Goal: Task Accomplishment & Management: Use online tool/utility

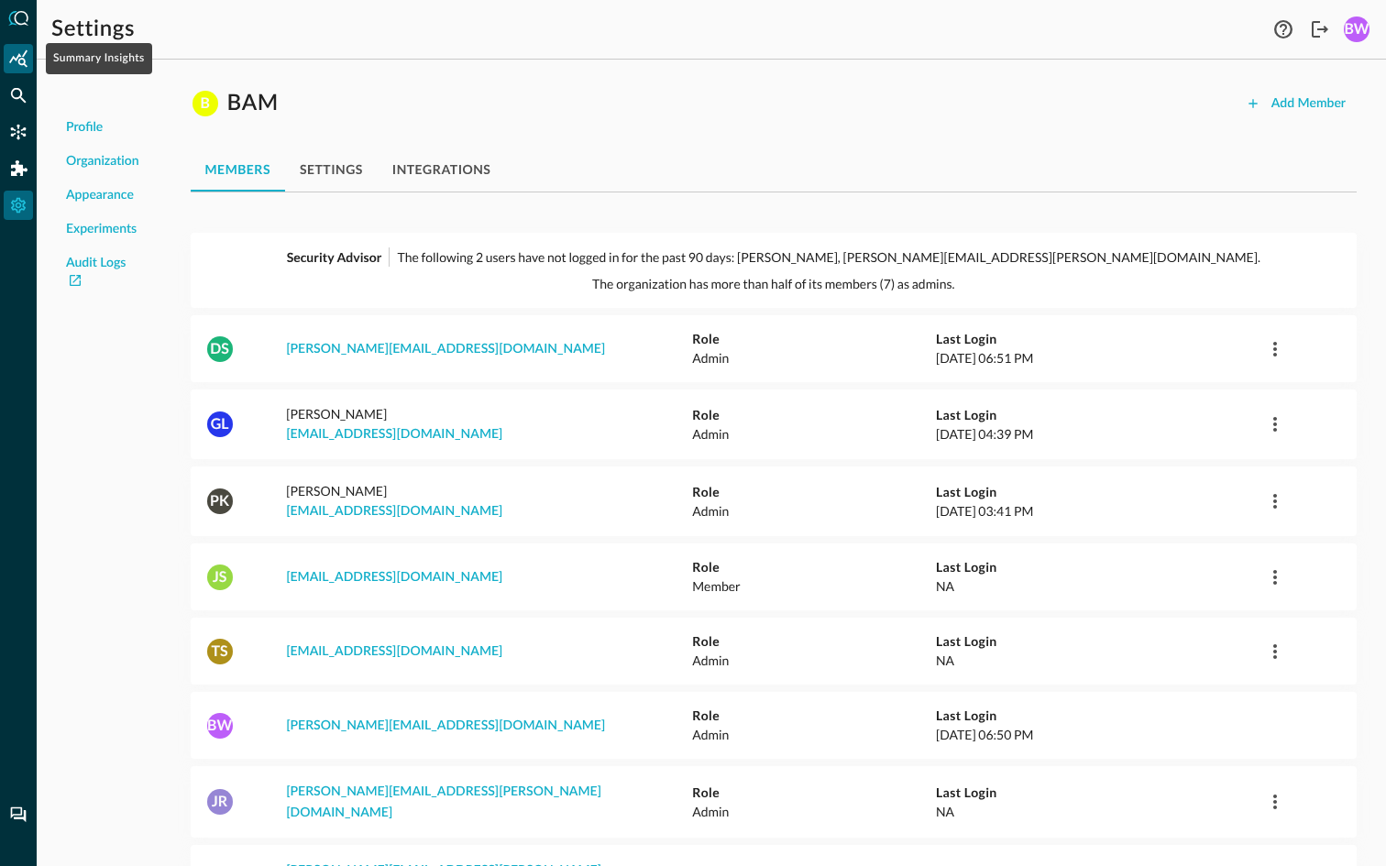
click at [25, 58] on icon "Summary Insights" at bounding box center [18, 59] width 18 height 18
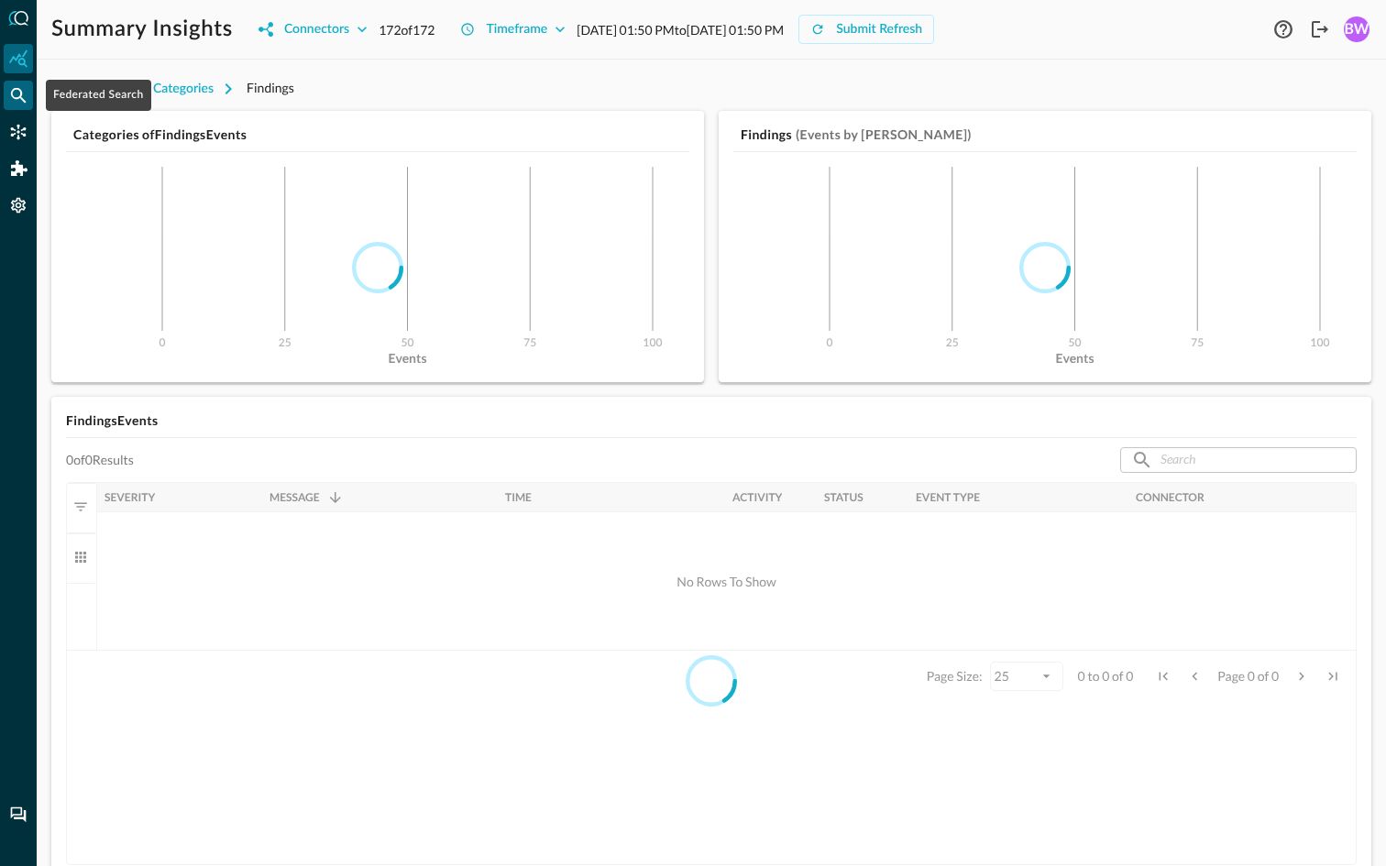
click at [19, 98] on icon "Federated Search" at bounding box center [18, 95] width 18 height 18
click at [19, 94] on icon "Federated Search" at bounding box center [18, 95] width 18 height 18
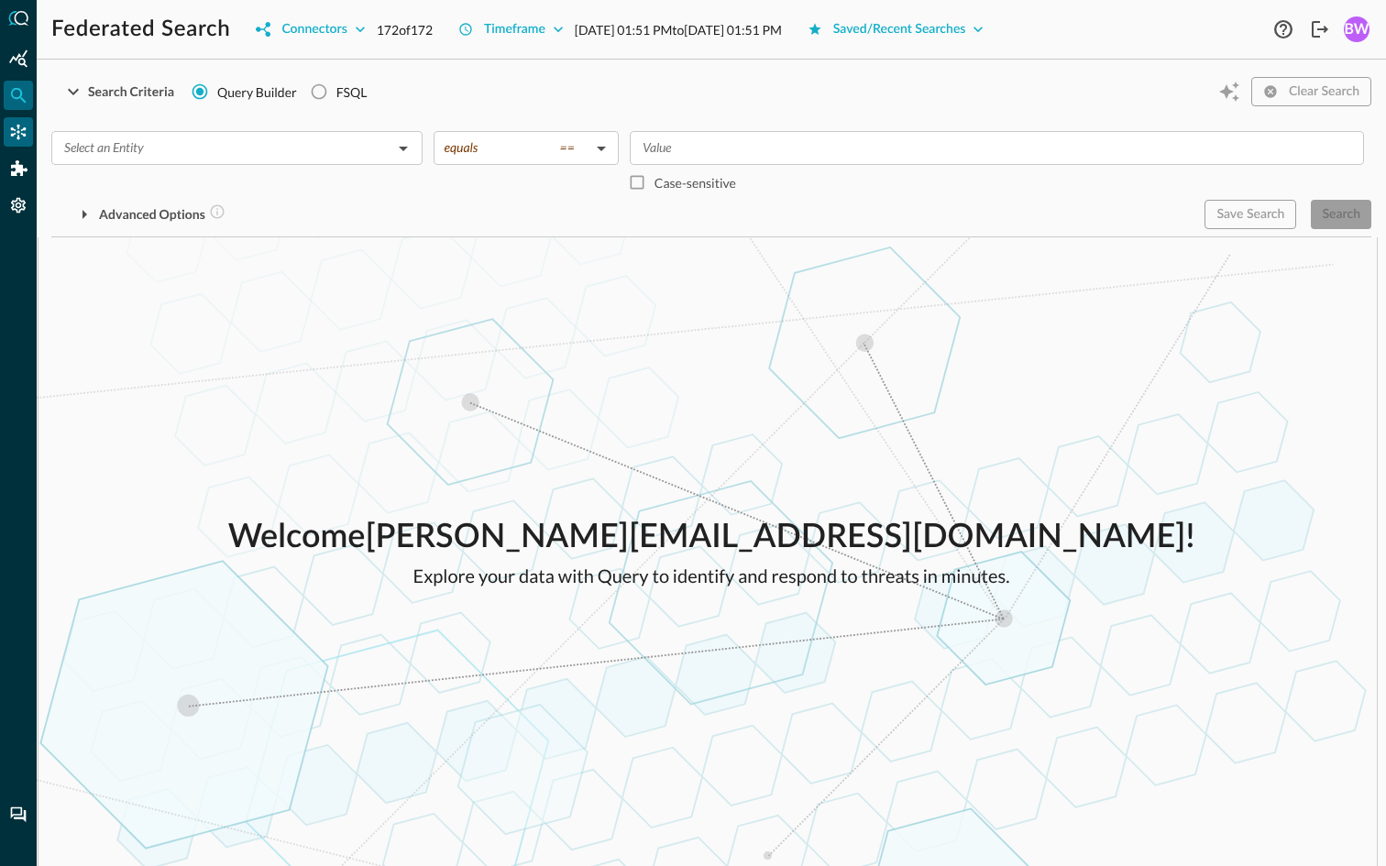
click at [16, 128] on icon "Connectors" at bounding box center [18, 132] width 18 height 18
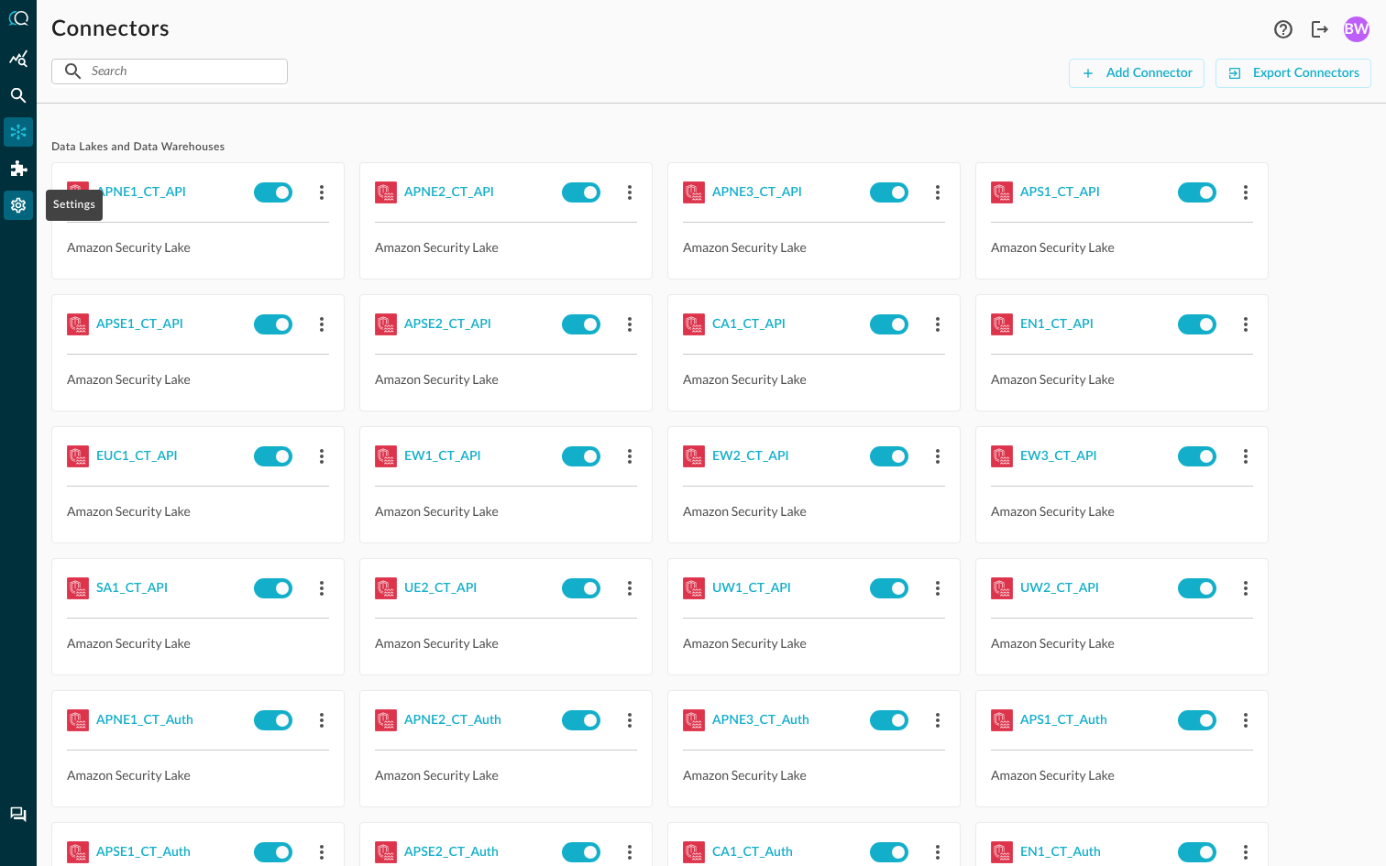
click at [15, 207] on icon "Settings" at bounding box center [18, 205] width 18 height 18
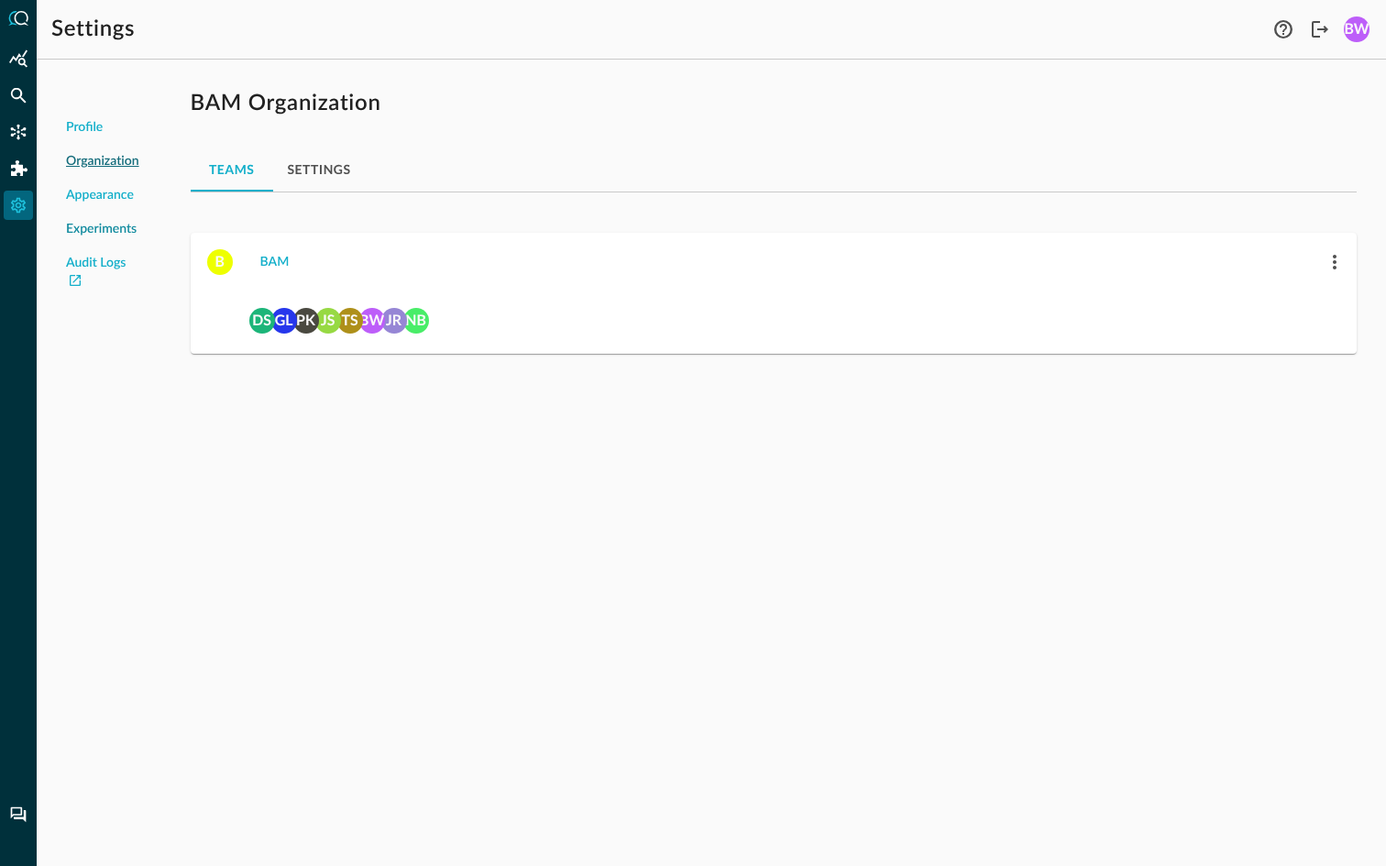
click at [99, 232] on span "Experiments" at bounding box center [101, 229] width 71 height 19
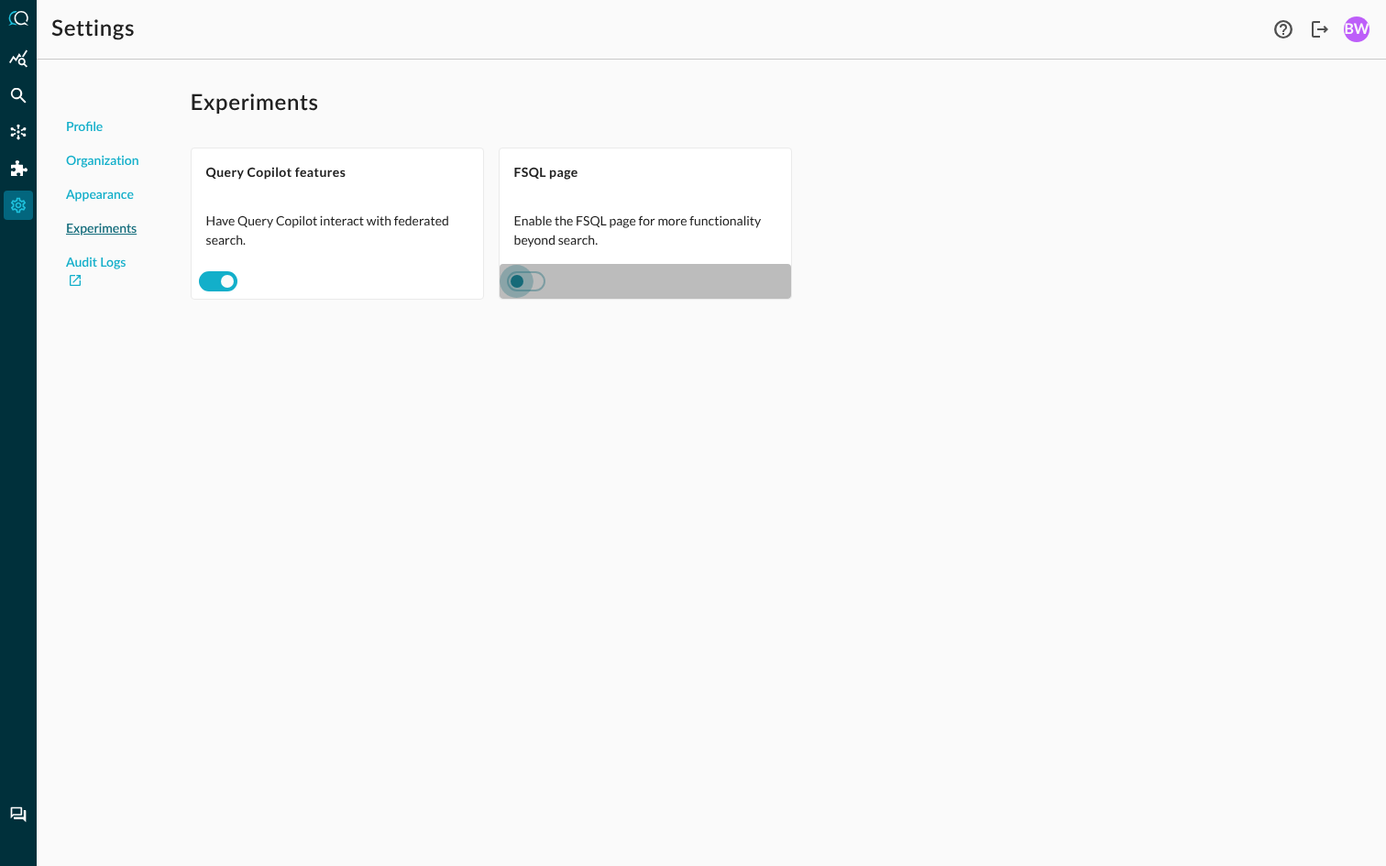
click at [533, 273] on input "checkbox" at bounding box center [517, 281] width 102 height 34
checkbox input "true"
click at [13, 240] on icon "FSQL" at bounding box center [18, 242] width 18 height 18
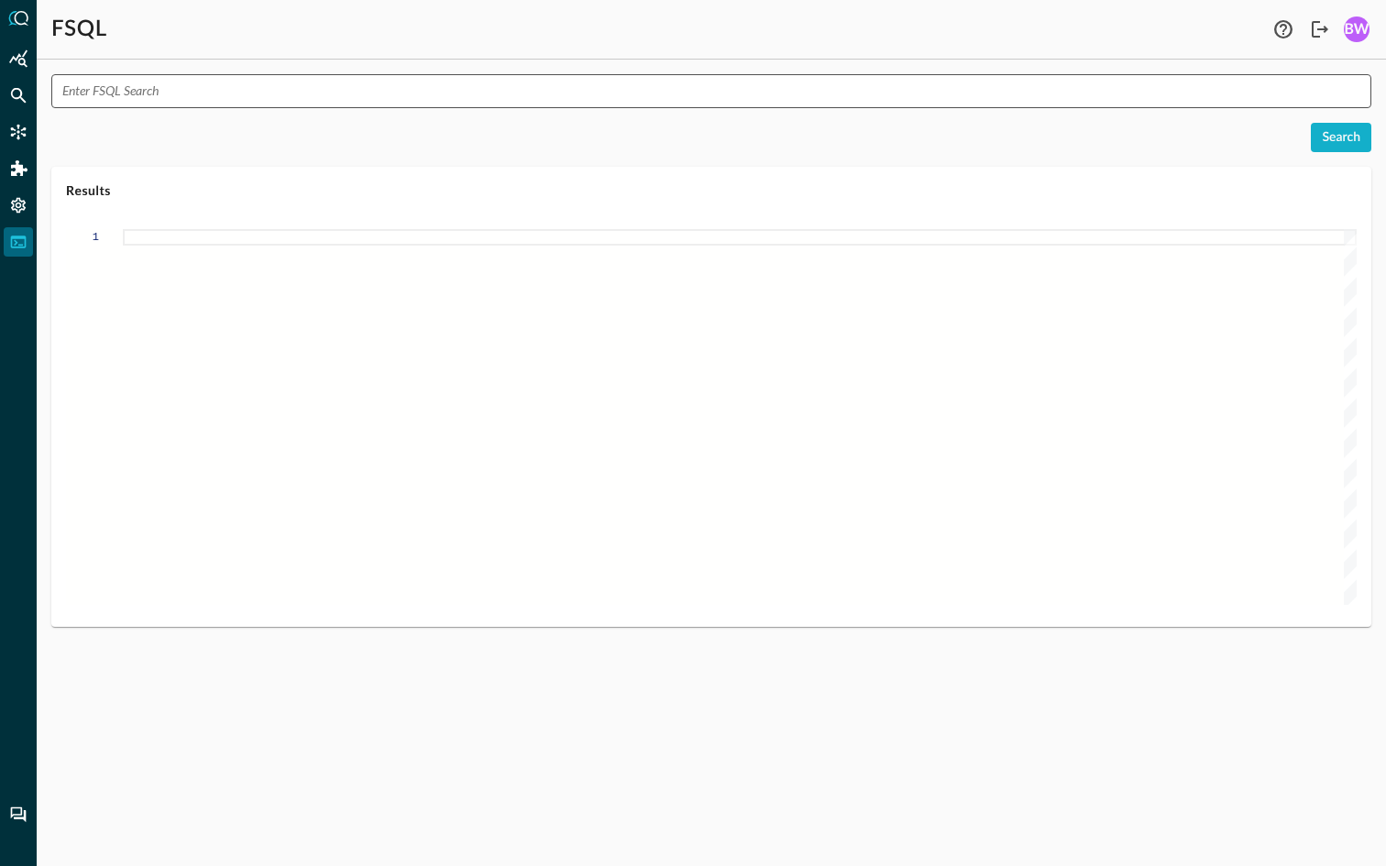
click at [174, 95] on input "text" at bounding box center [716, 91] width 1309 height 34
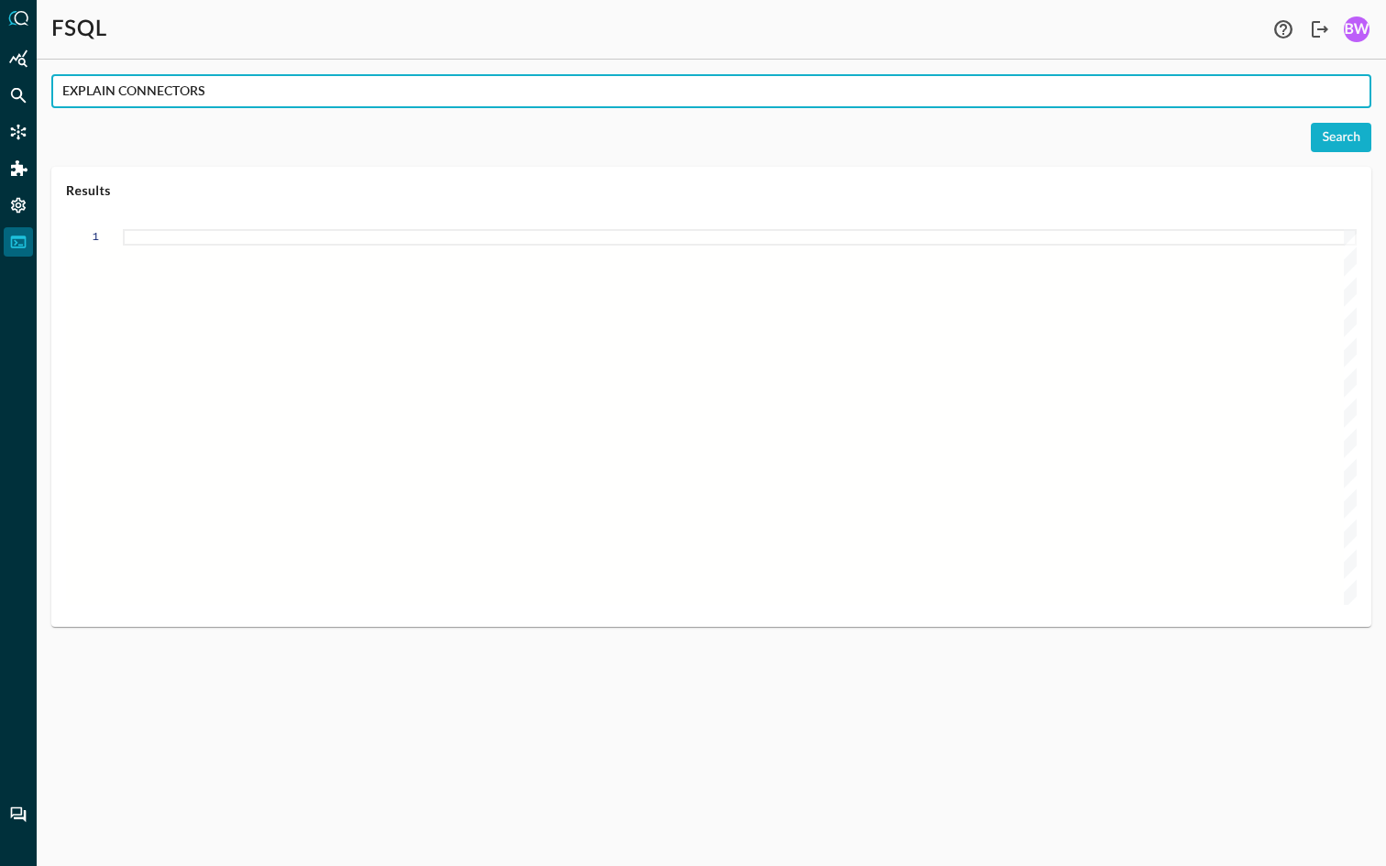
type input "EXPLAIN CONNECTORS"
type textarea "{ "response": [ { "status": "connected" }, { "command": "EXPLAIN CONNECTORS" },…"
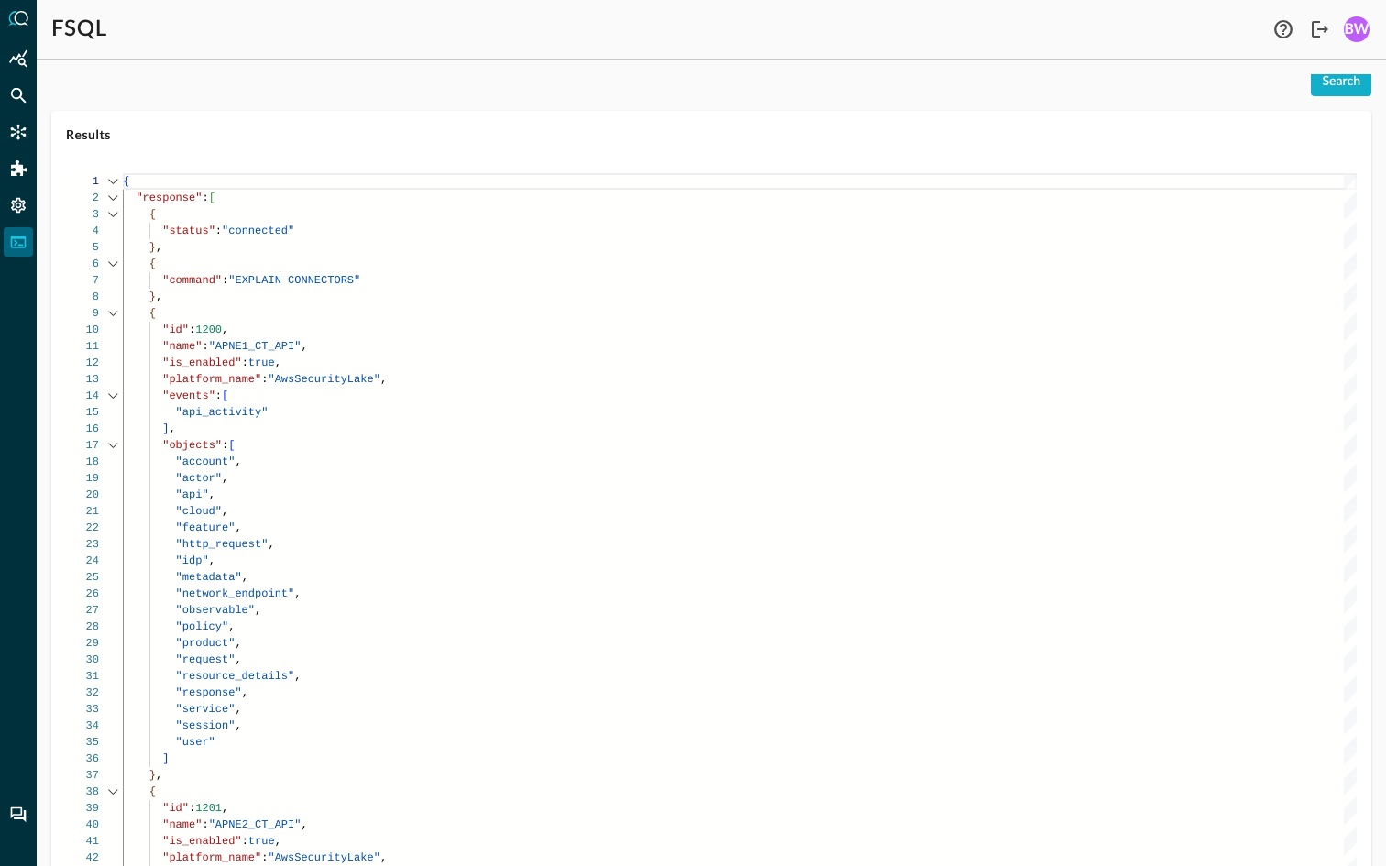
scroll to position [53, 0]
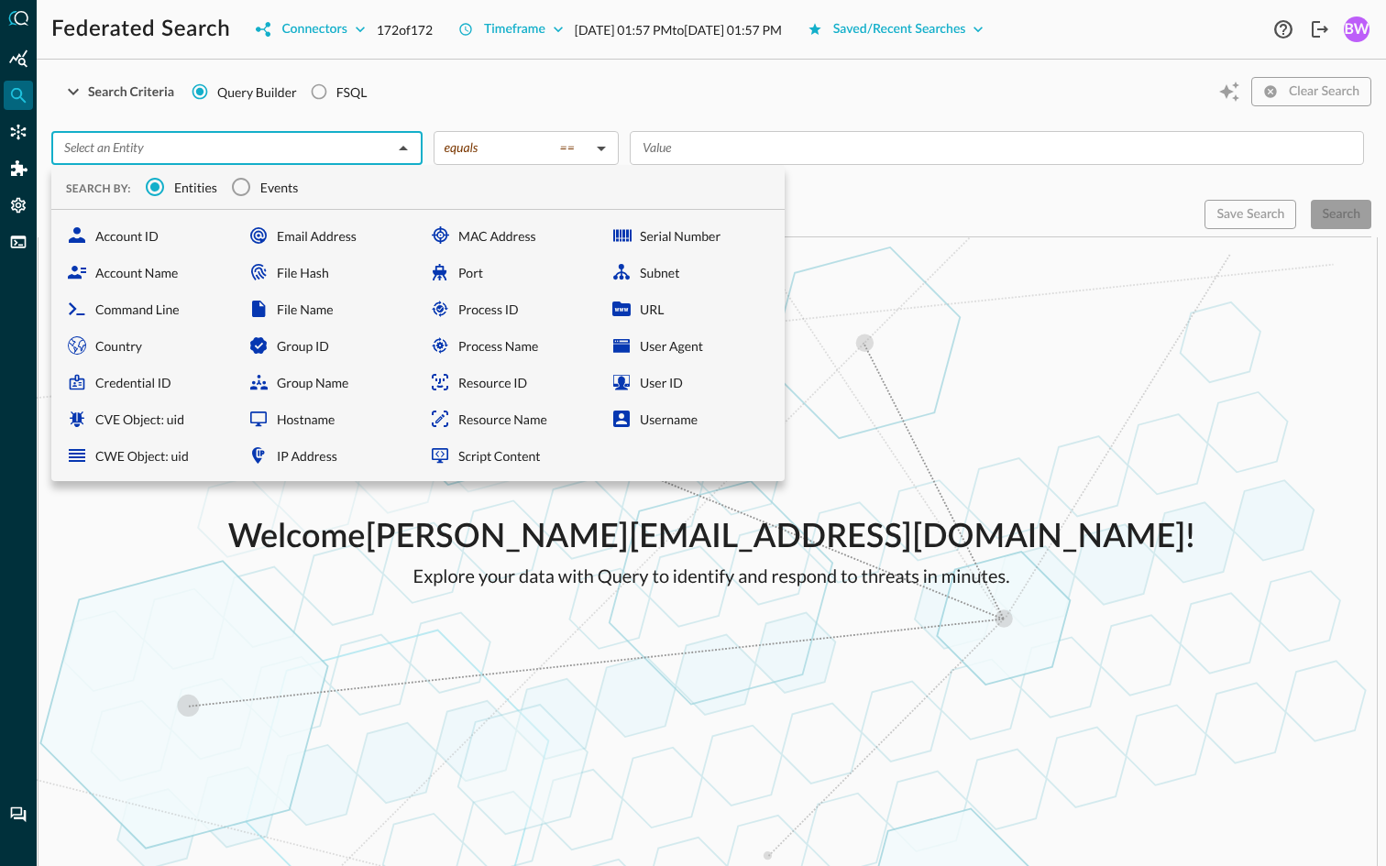
click at [333, 148] on input "text" at bounding box center [222, 148] width 330 height 23
click at [499, 384] on div "Resource ID" at bounding box center [509, 382] width 174 height 37
type input "Resource ID"
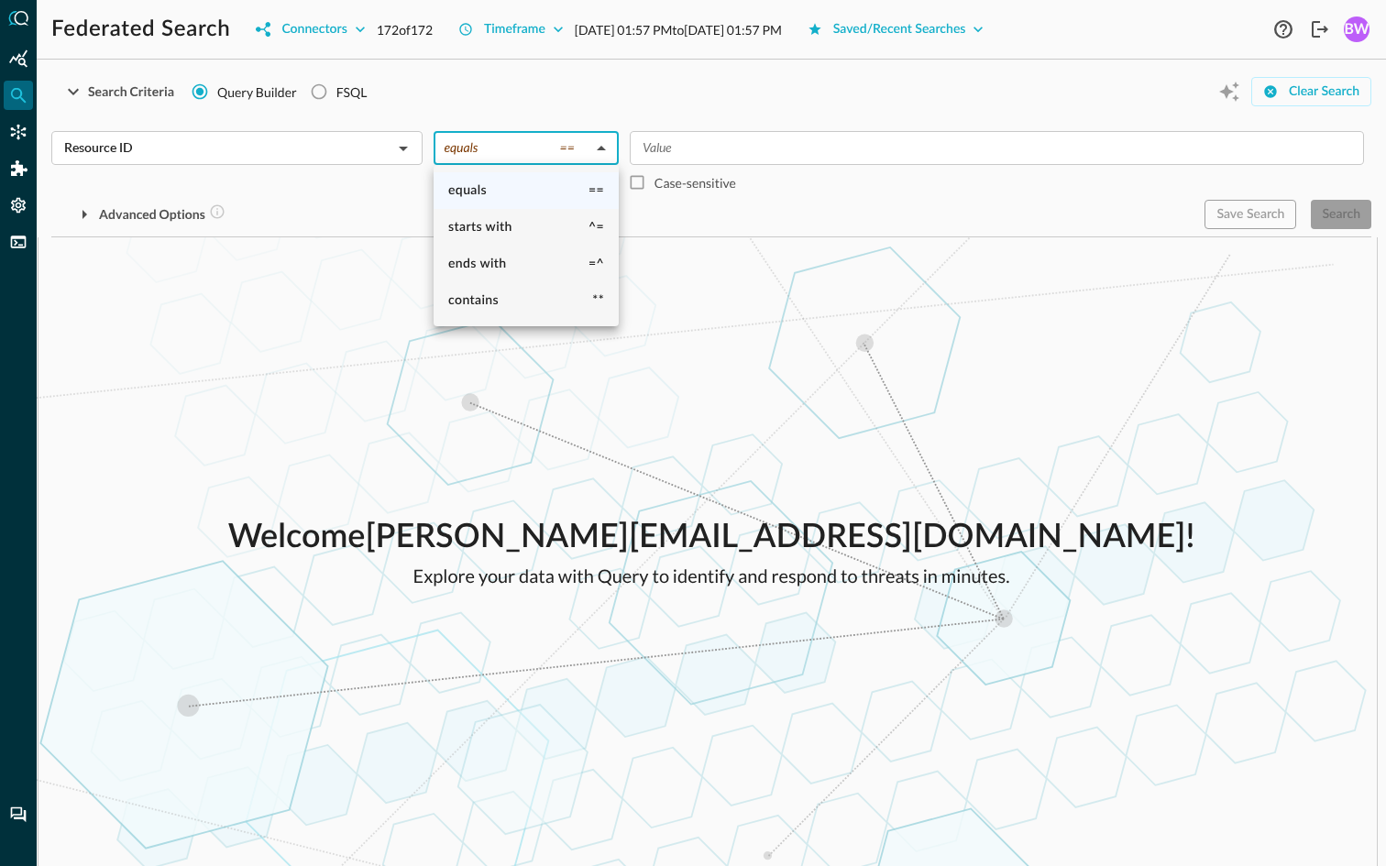
click at [609, 149] on body "Federated Search Connectors 172 of 172 Timeframe [DATE] 01:57 PM to [DATE] 01:5…" at bounding box center [693, 433] width 1386 height 866
click at [534, 268] on li "ends with =^" at bounding box center [526, 264] width 185 height 37
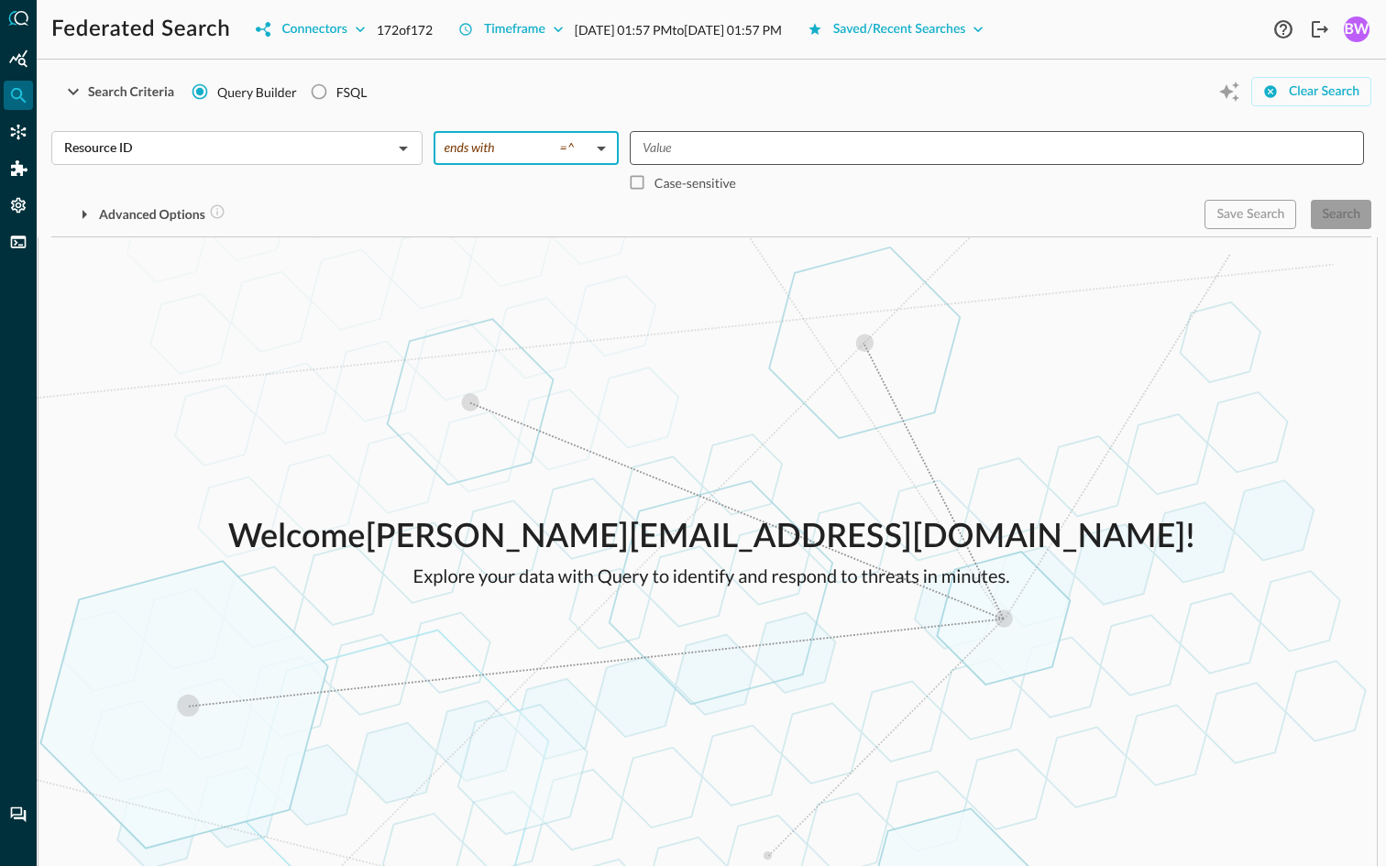
click at [706, 149] on input "Value" at bounding box center [995, 148] width 721 height 23
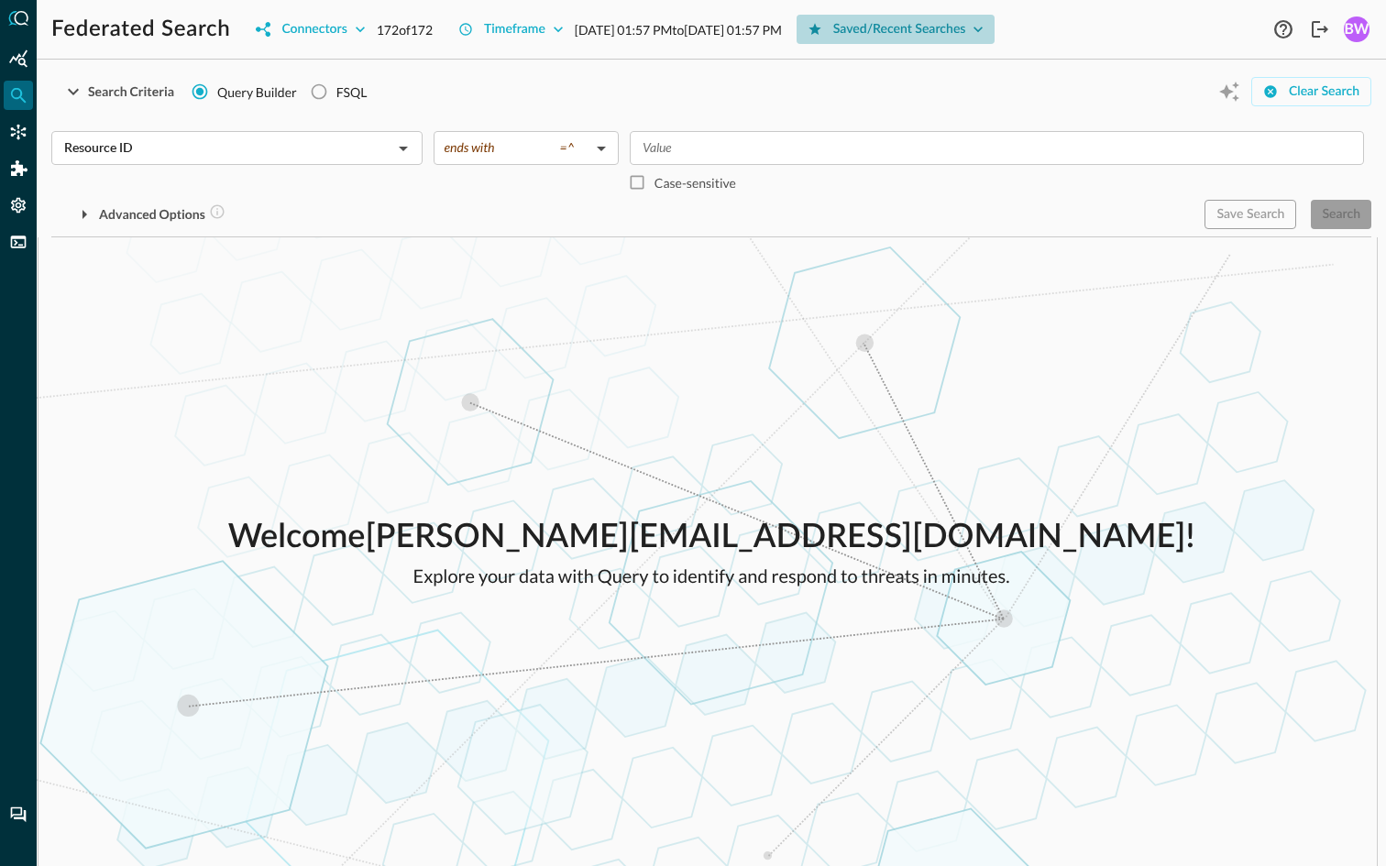
click at [993, 27] on button "Saved/Recent Searches" at bounding box center [896, 29] width 199 height 29
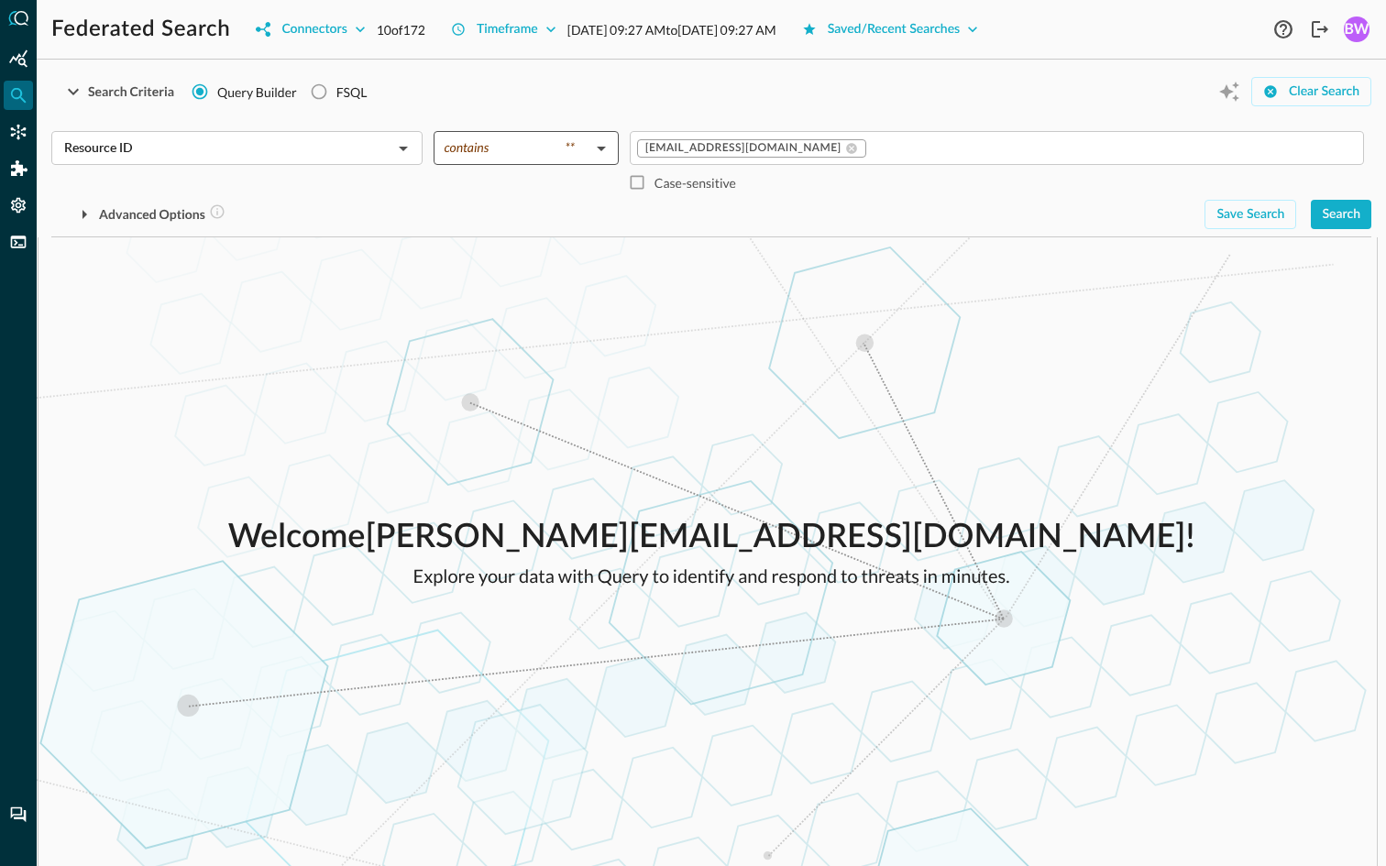
click at [600, 150] on body "Federated Search Connectors 10 of 172 Timeframe Oct 07, 2025 09:27 AM to Oct 09…" at bounding box center [693, 433] width 1386 height 866
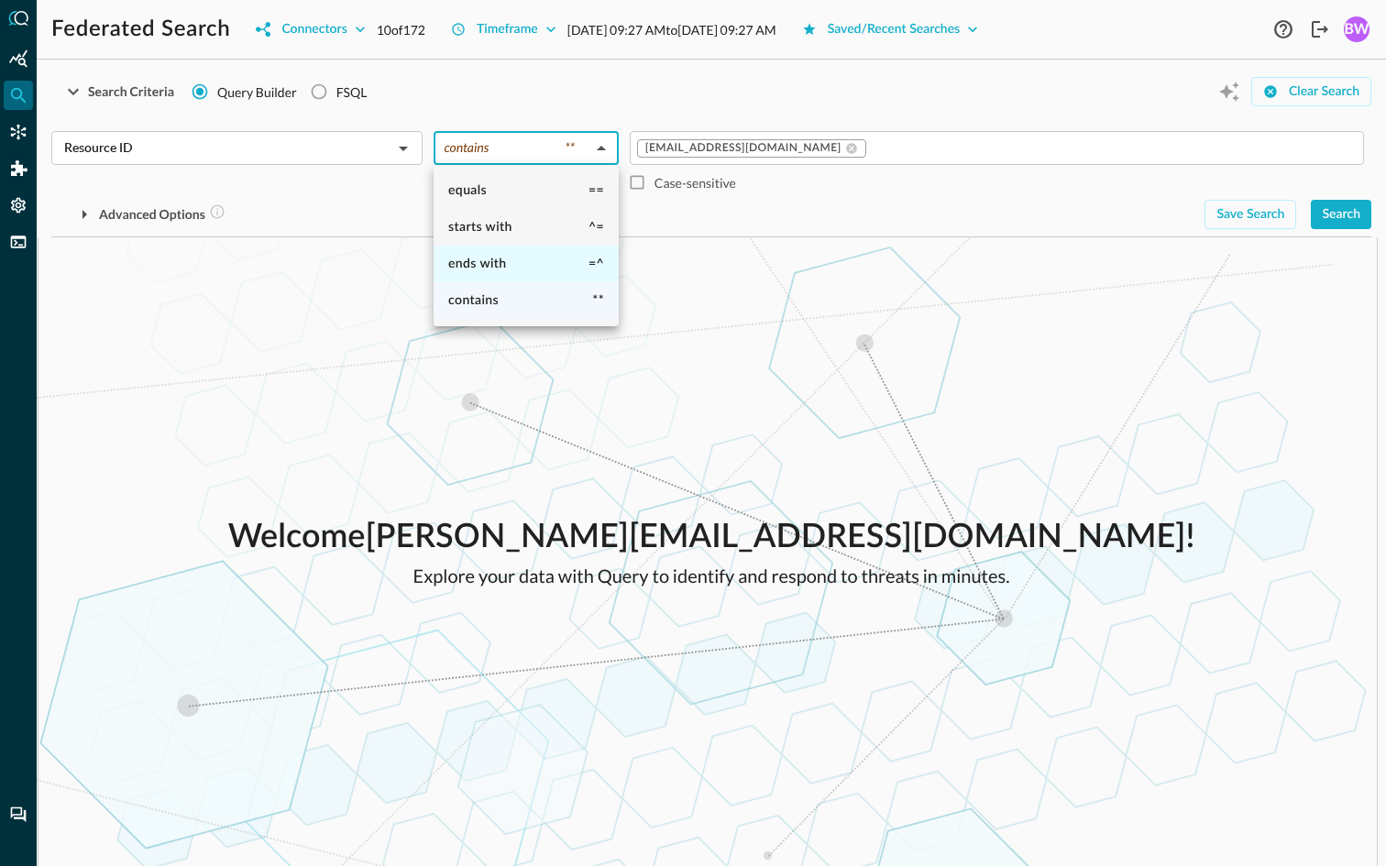
click at [529, 262] on li "ends with =^" at bounding box center [526, 264] width 185 height 37
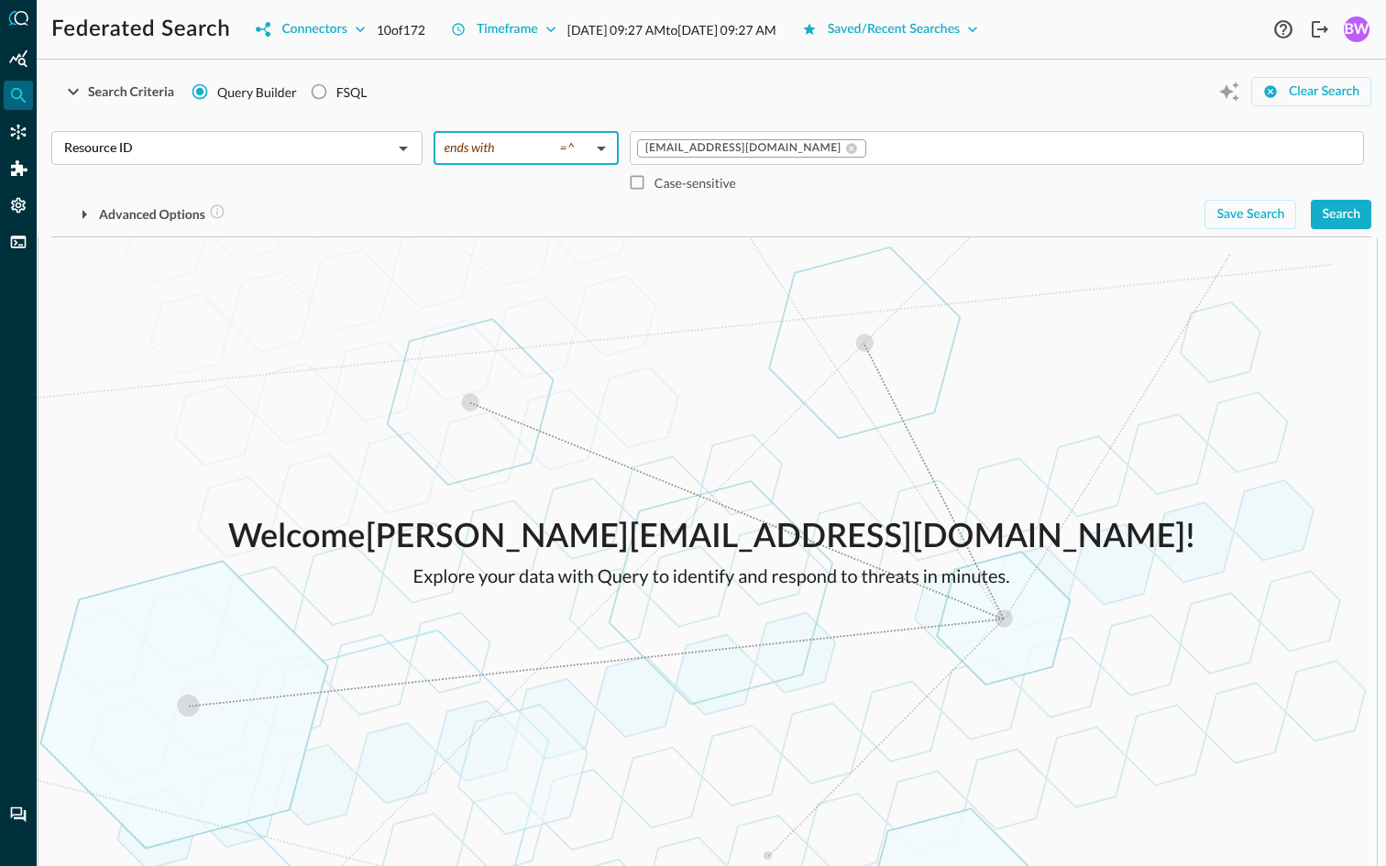
click at [602, 146] on body "Federated Search Connectors 10 of 172 Timeframe Oct 07, 2025 09:27 AM to Oct 09…" at bounding box center [693, 433] width 1386 height 866
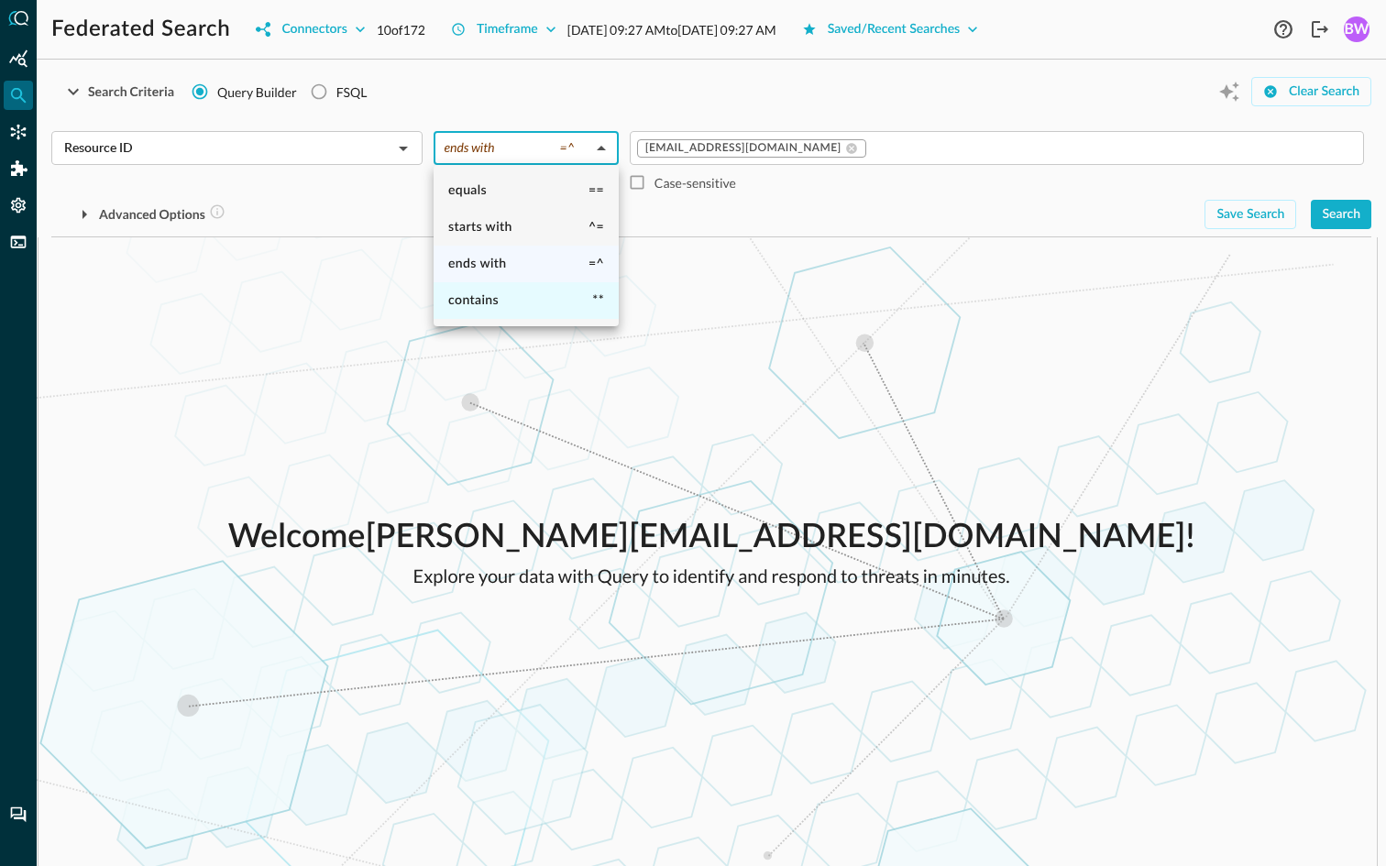
click at [516, 299] on li "contains **" at bounding box center [526, 300] width 185 height 37
type input "contains"
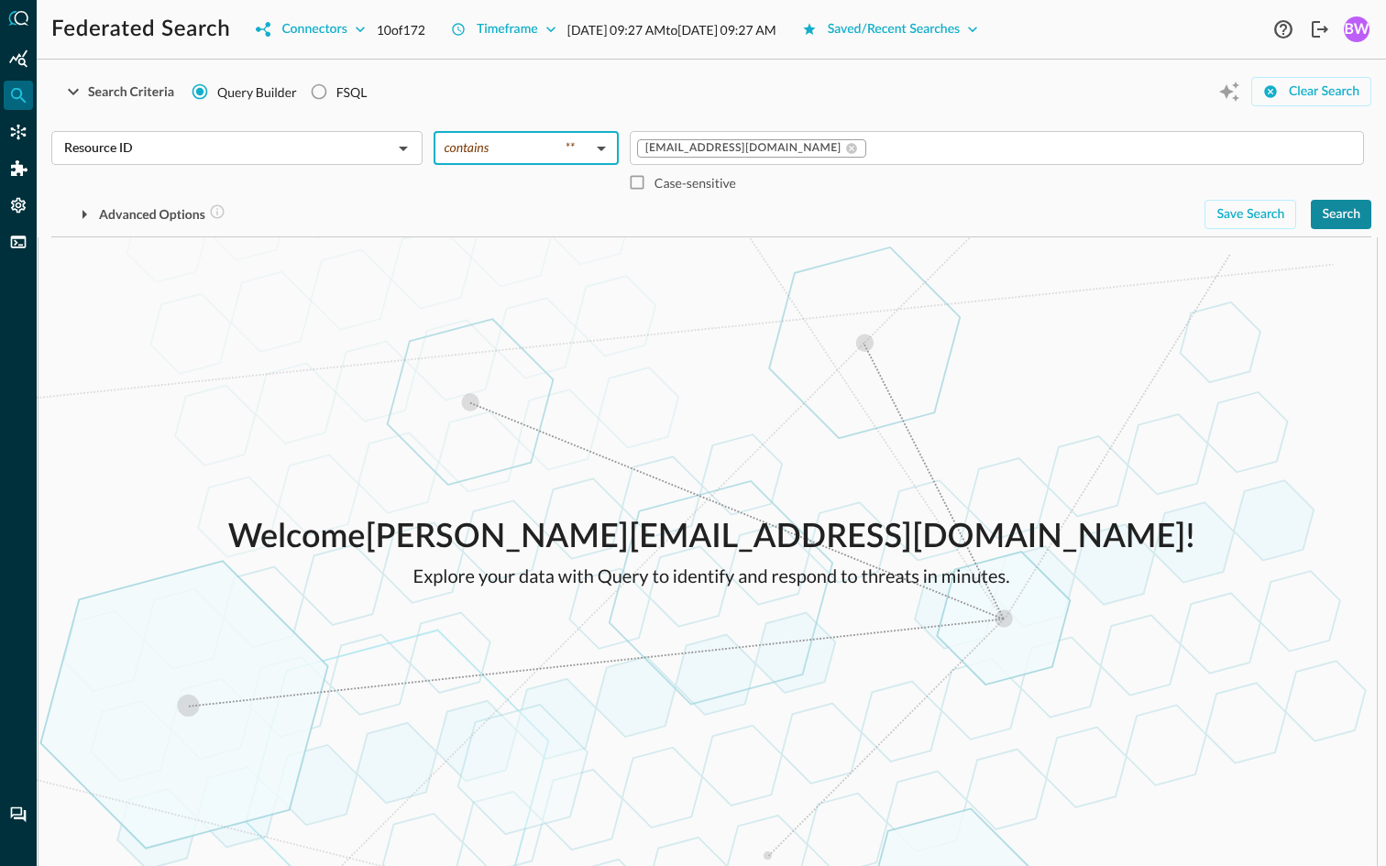
click at [1339, 218] on button "Search" at bounding box center [1341, 214] width 61 height 29
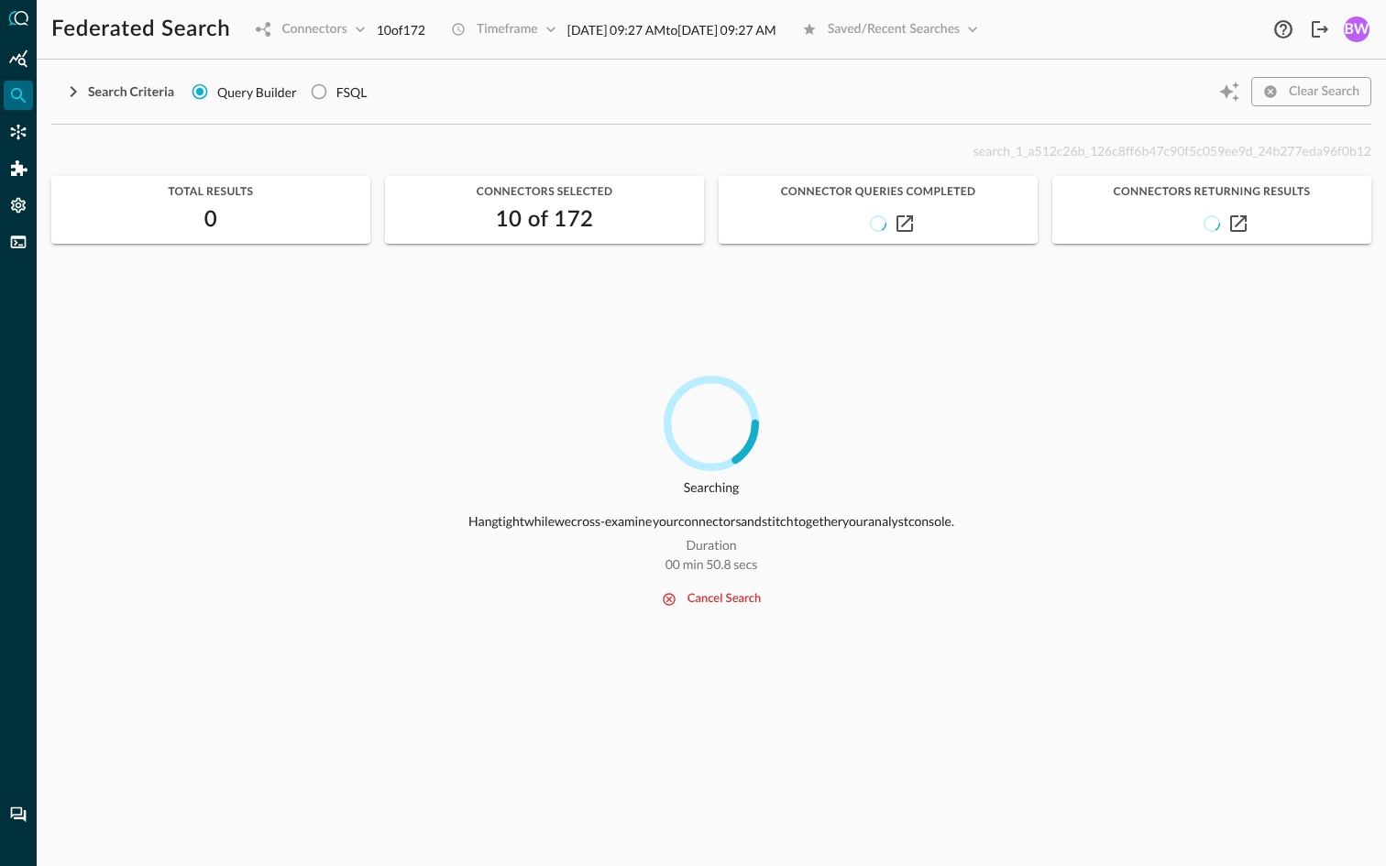
click at [1067, 150] on span "search_1_a512c26b_126c8ff6b47c90f5c059ee9d_24b277eda96f0b12" at bounding box center [1173, 151] width 398 height 16
copy p "search_1_a512c26b_126c8ff6b47c90f5c059ee9d_24b277eda96f0b12"
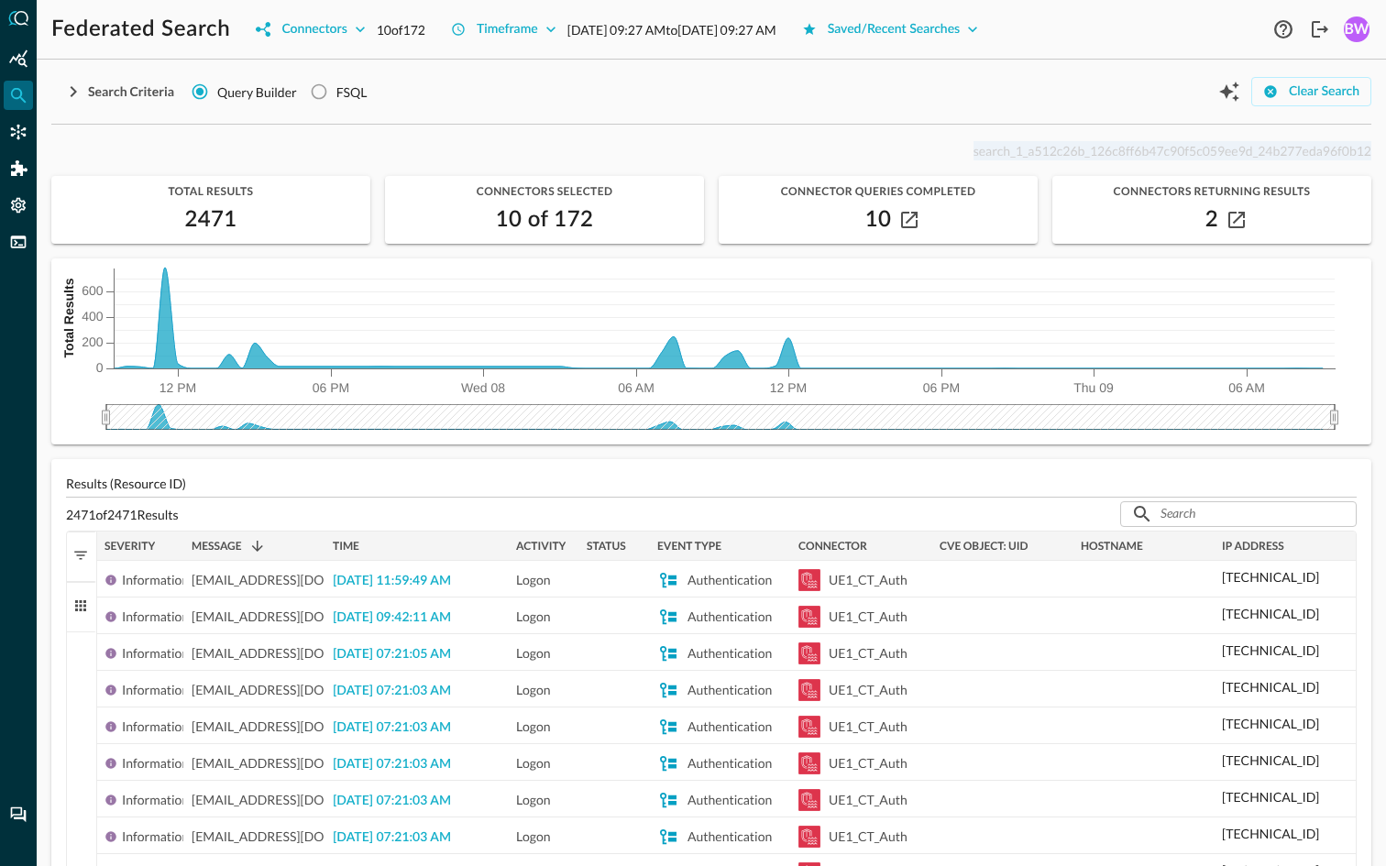
click at [1084, 141] on p "search_1_a512c26b_126c8ff6b47c90f5c059ee9d_24b277eda96f0b12" at bounding box center [1173, 150] width 398 height 19
click at [204, 225] on h2 "2471" at bounding box center [210, 219] width 52 height 29
click at [77, 89] on icon "button" at bounding box center [73, 92] width 22 height 22
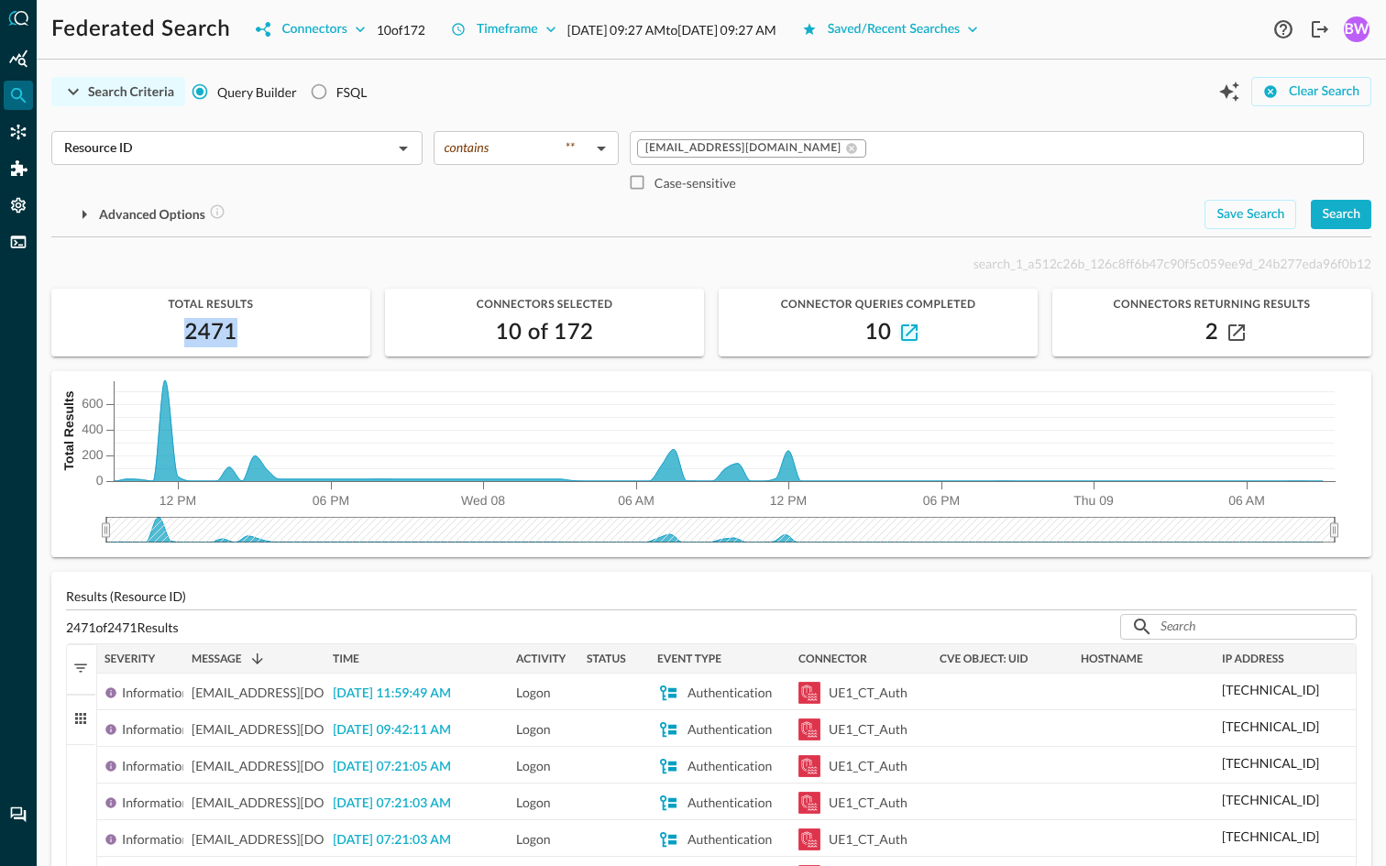
click at [909, 340] on icon "button" at bounding box center [909, 333] width 17 height 17
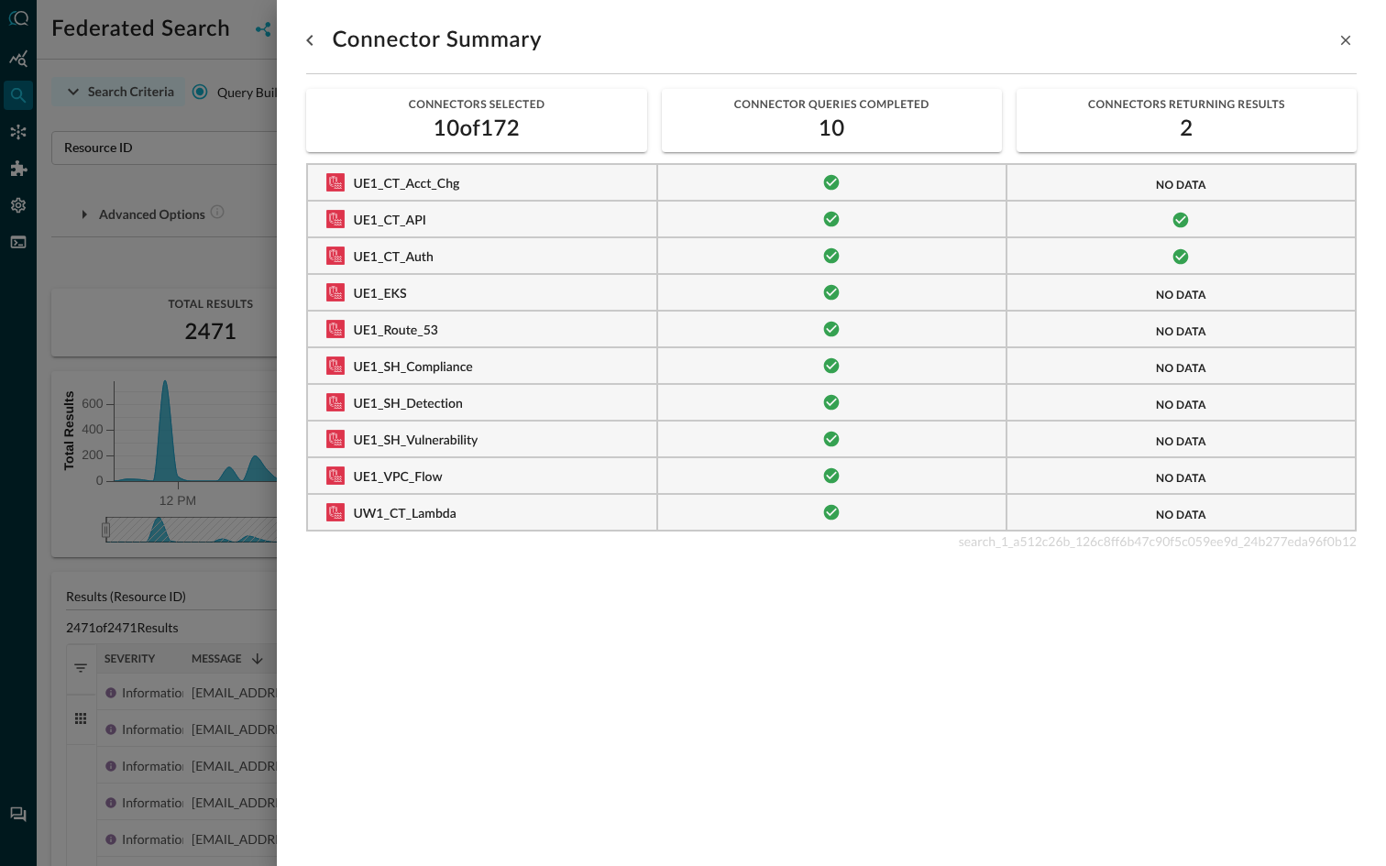
click at [263, 200] on div at bounding box center [693, 433] width 1386 height 866
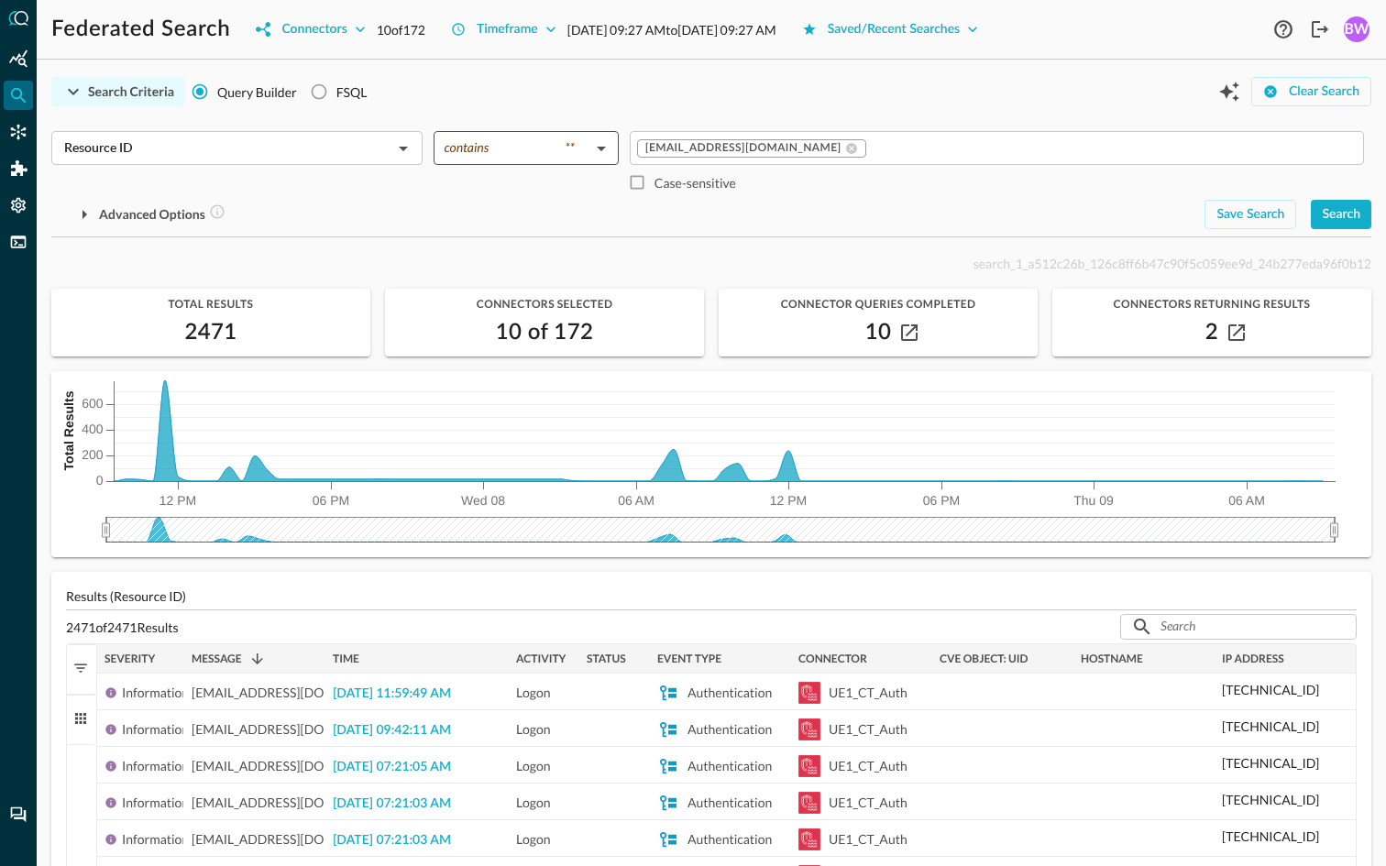
click at [599, 150] on body "Federated Search Connectors 10 of 172 Timeframe Oct 07, 2025 09:27 AM to Oct 09…" at bounding box center [693, 433] width 1386 height 866
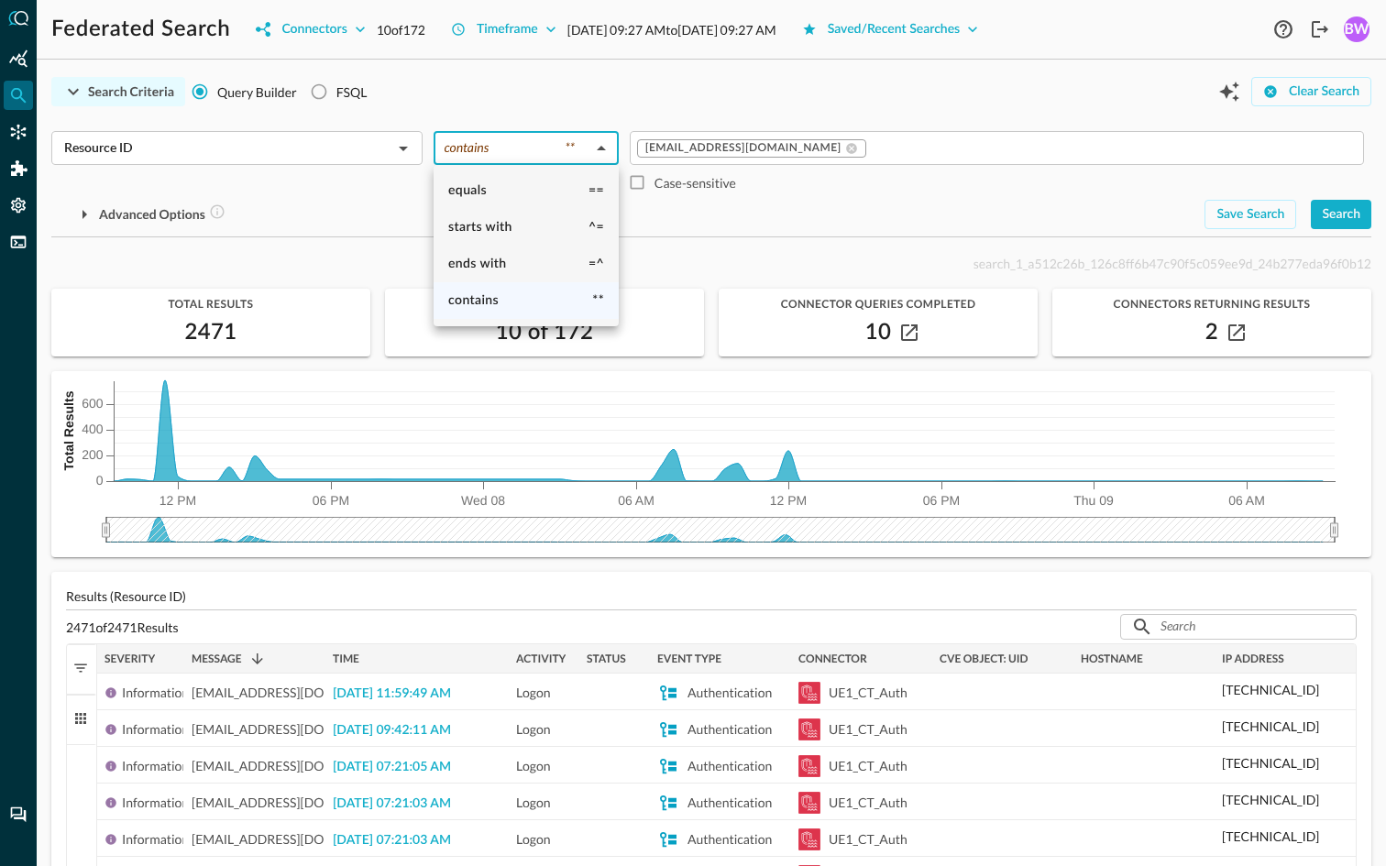
click at [742, 215] on div at bounding box center [693, 433] width 1386 height 866
click at [908, 337] on icon "button" at bounding box center [909, 333] width 17 height 17
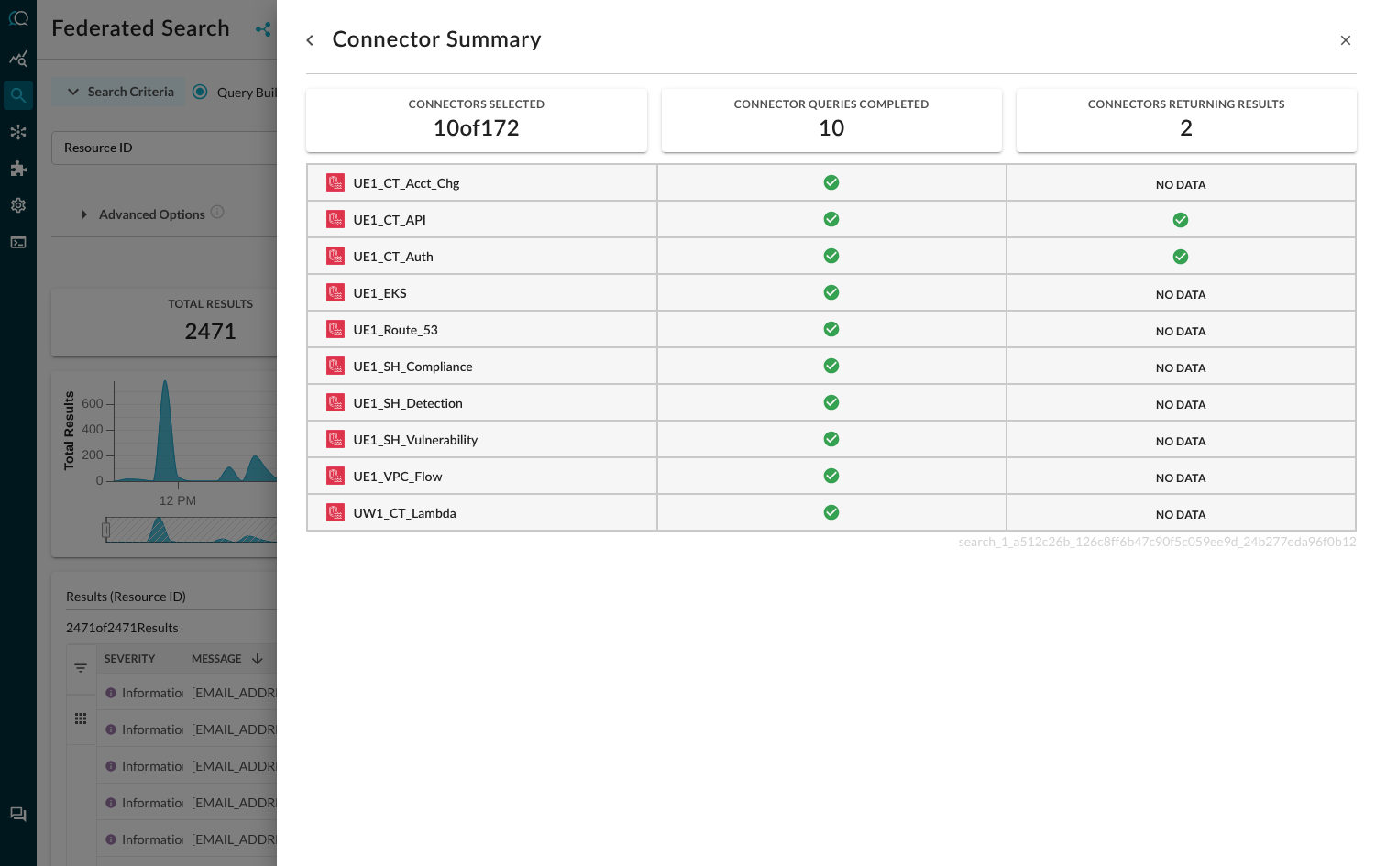
click at [236, 189] on div at bounding box center [693, 433] width 1386 height 866
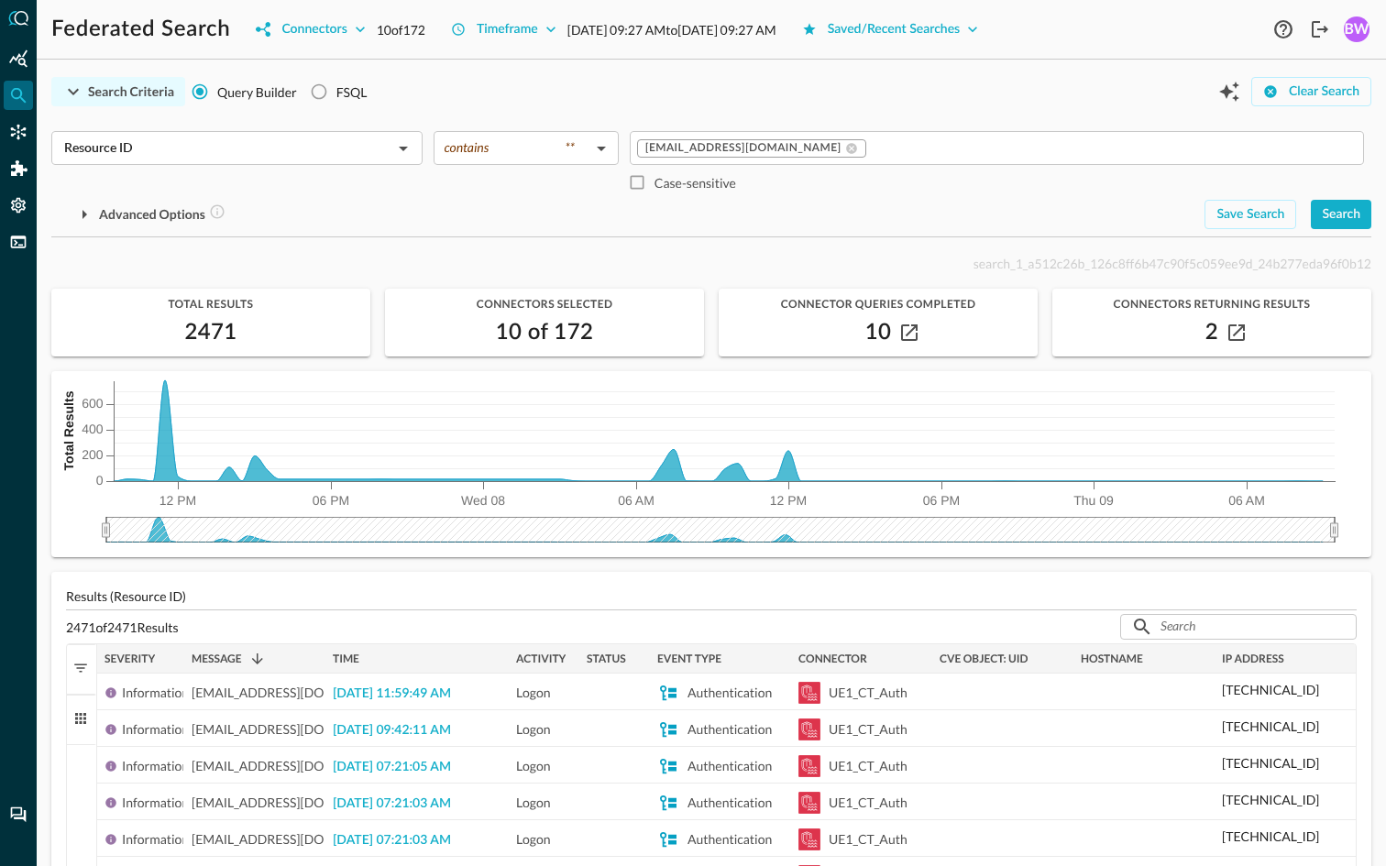
click at [592, 216] on div "Advanced Options" at bounding box center [620, 214] width 1139 height 29
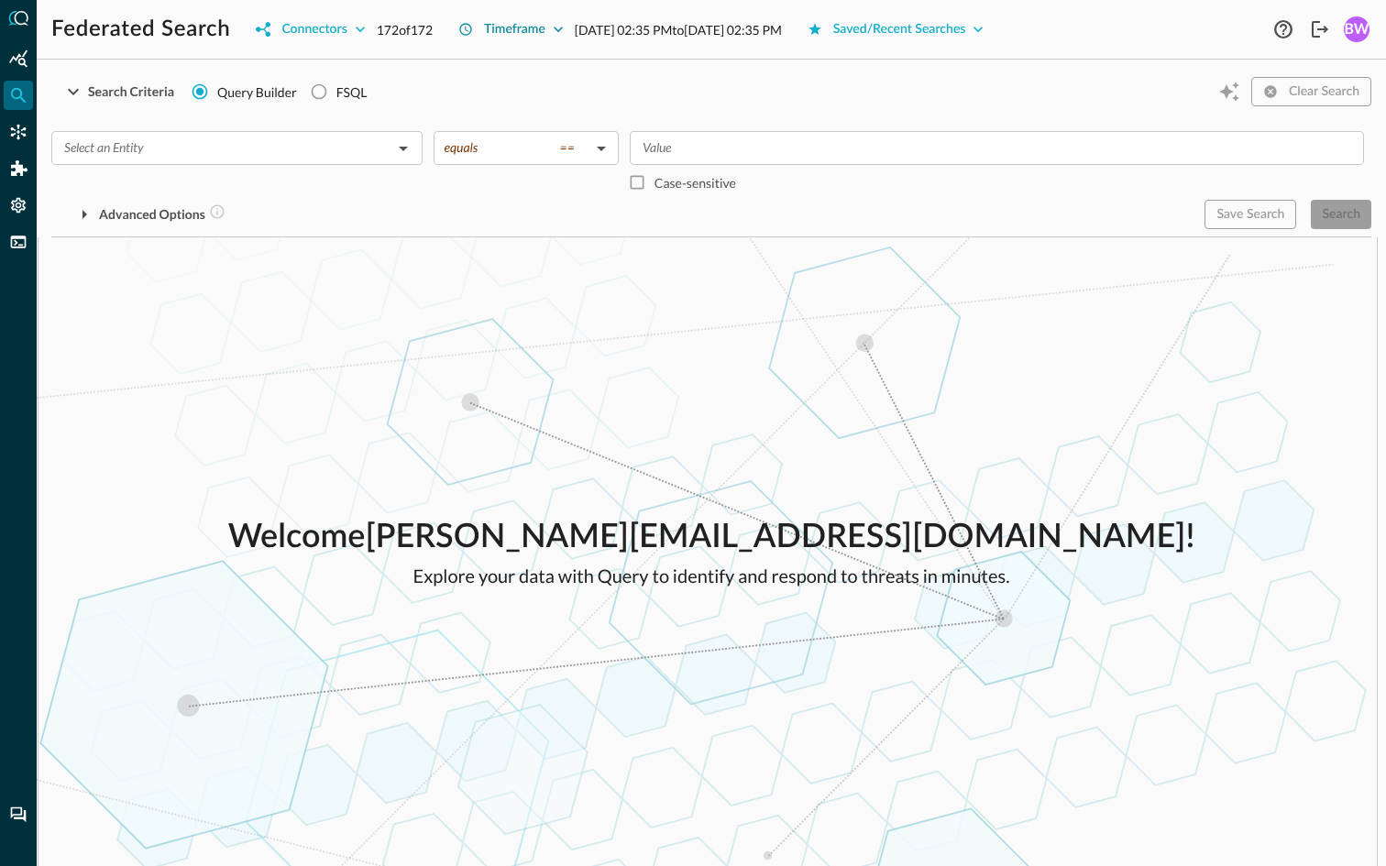
click at [563, 29] on icon "button" at bounding box center [558, 29] width 18 height 18
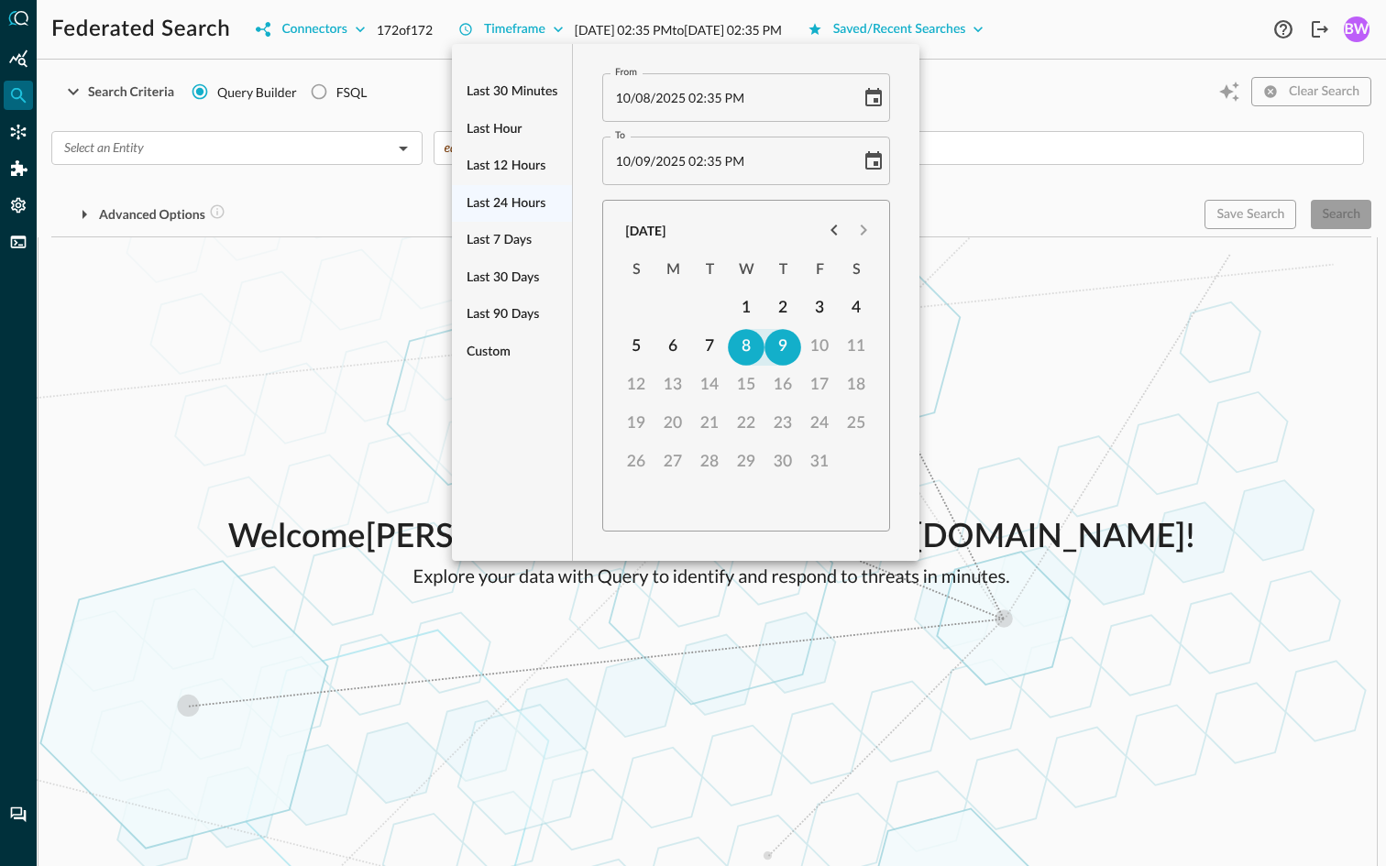
click at [1002, 28] on div at bounding box center [693, 433] width 1386 height 866
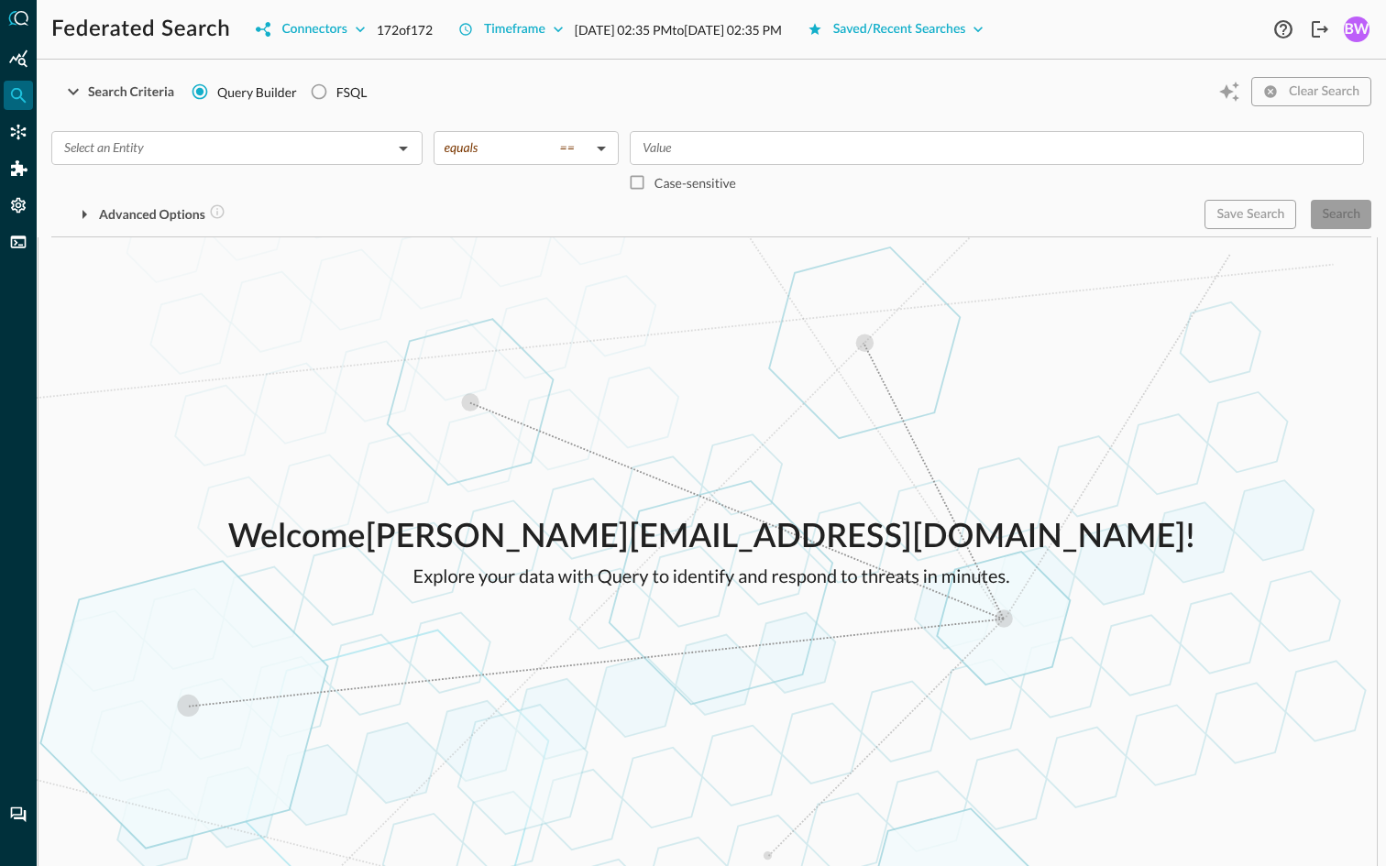
click at [996, 28] on button "Saved/Recent Searches" at bounding box center [896, 29] width 199 height 29
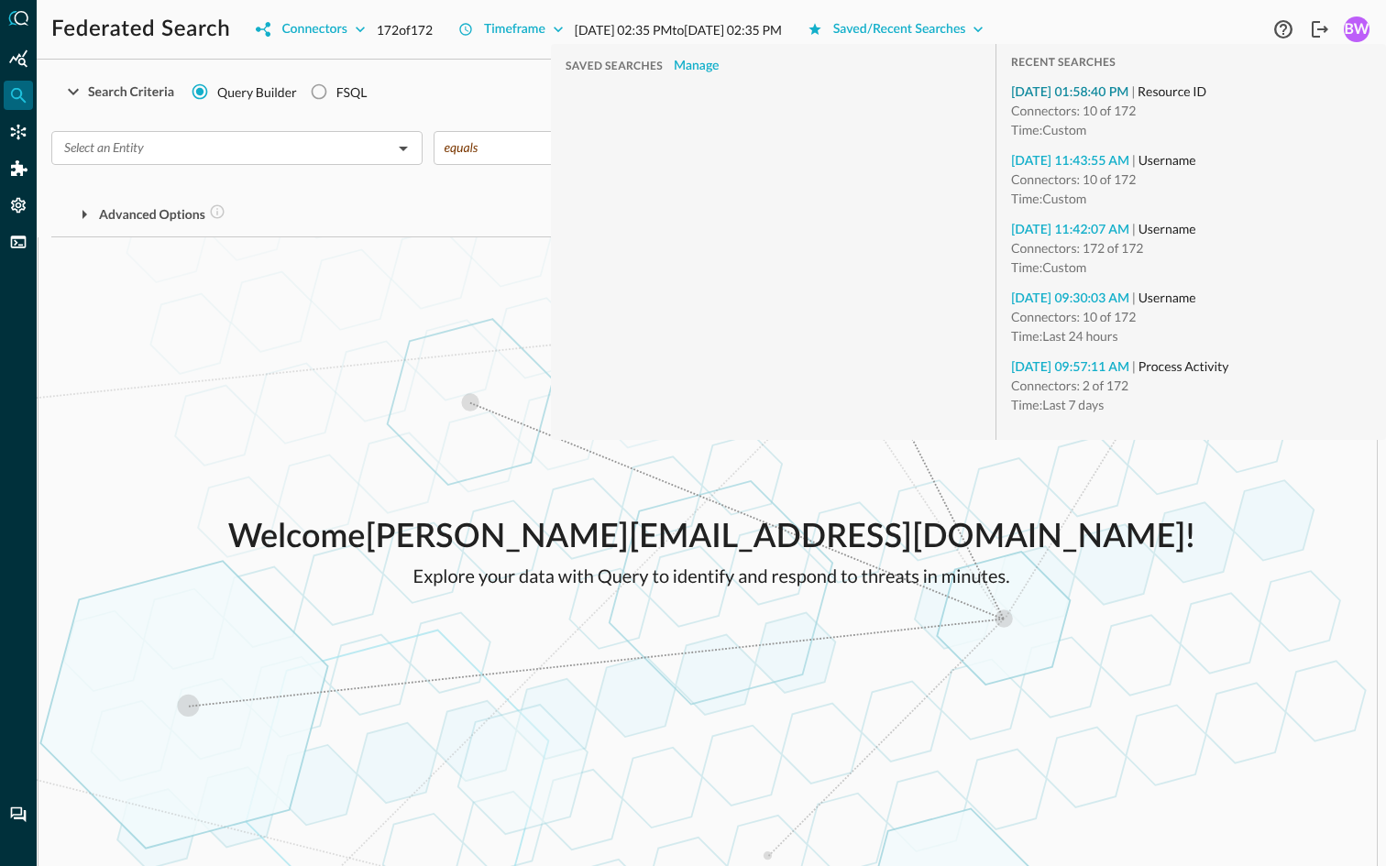
type input "Resource ID"
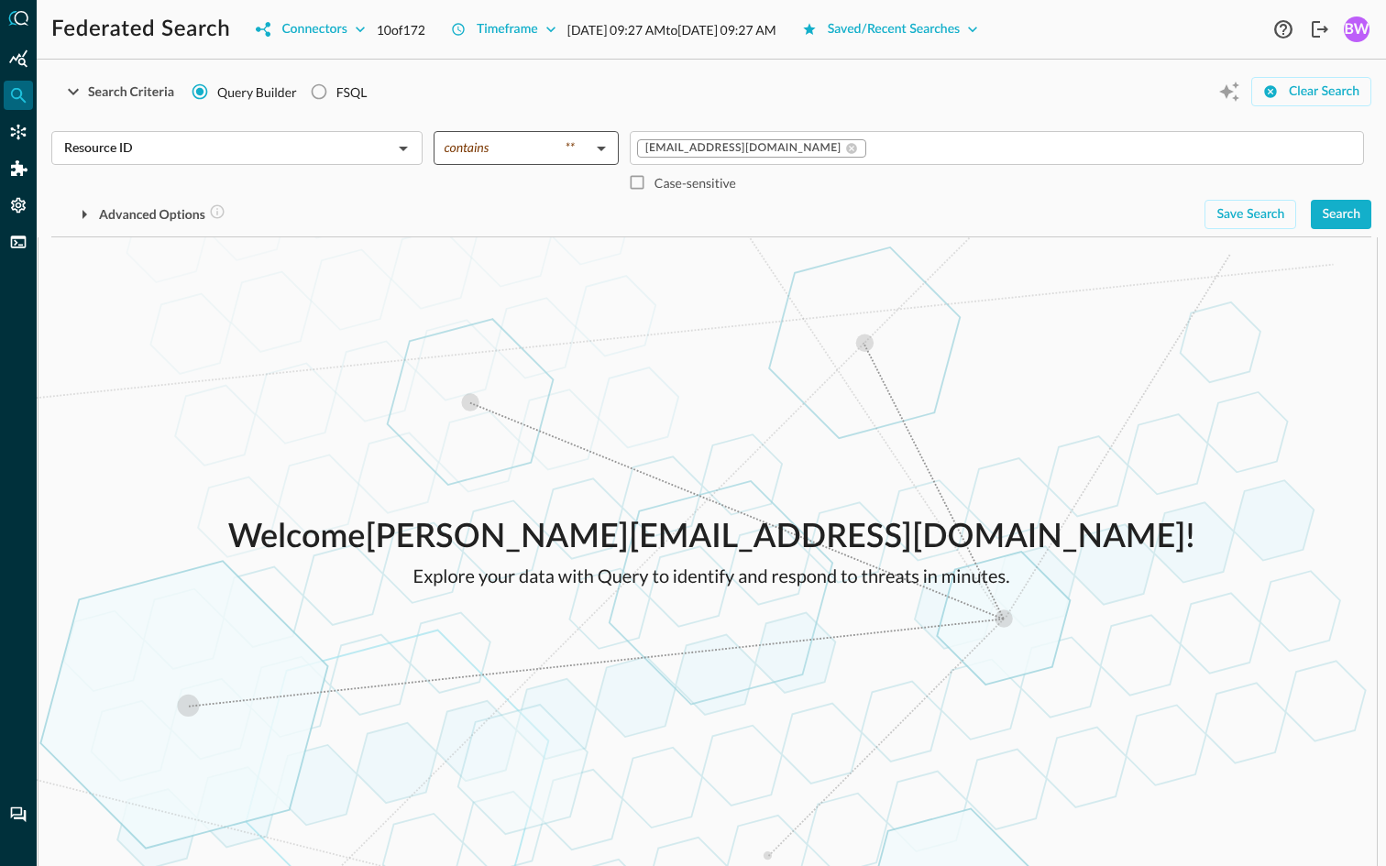
click at [536, 149] on body "Federated Search Connectors 10 of 172 Timeframe [DATE] 09:27 AM to [DATE] 09:27…" at bounding box center [693, 433] width 1386 height 866
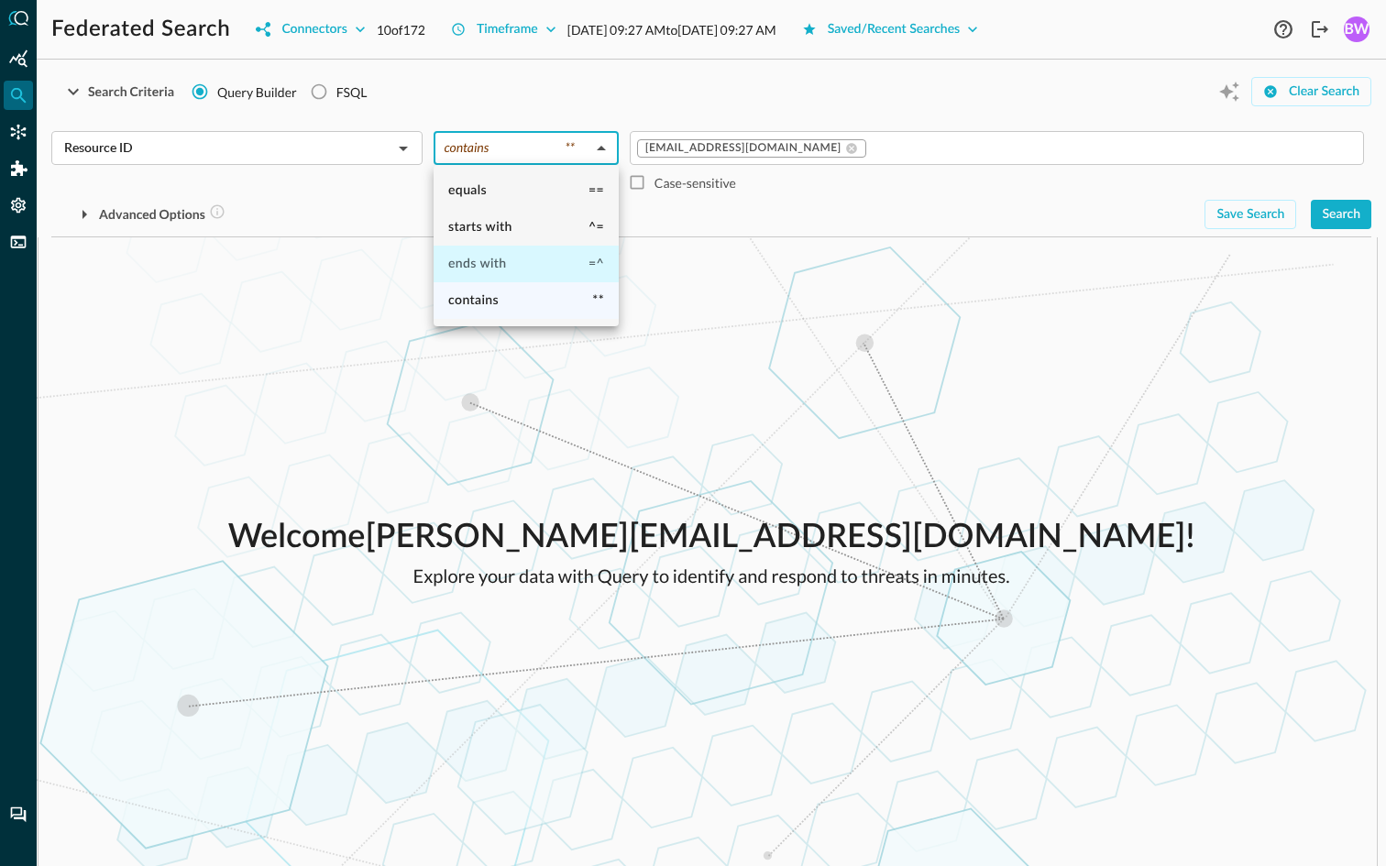
click at [491, 264] on span "ends with" at bounding box center [477, 264] width 59 height 13
type input "ends with"
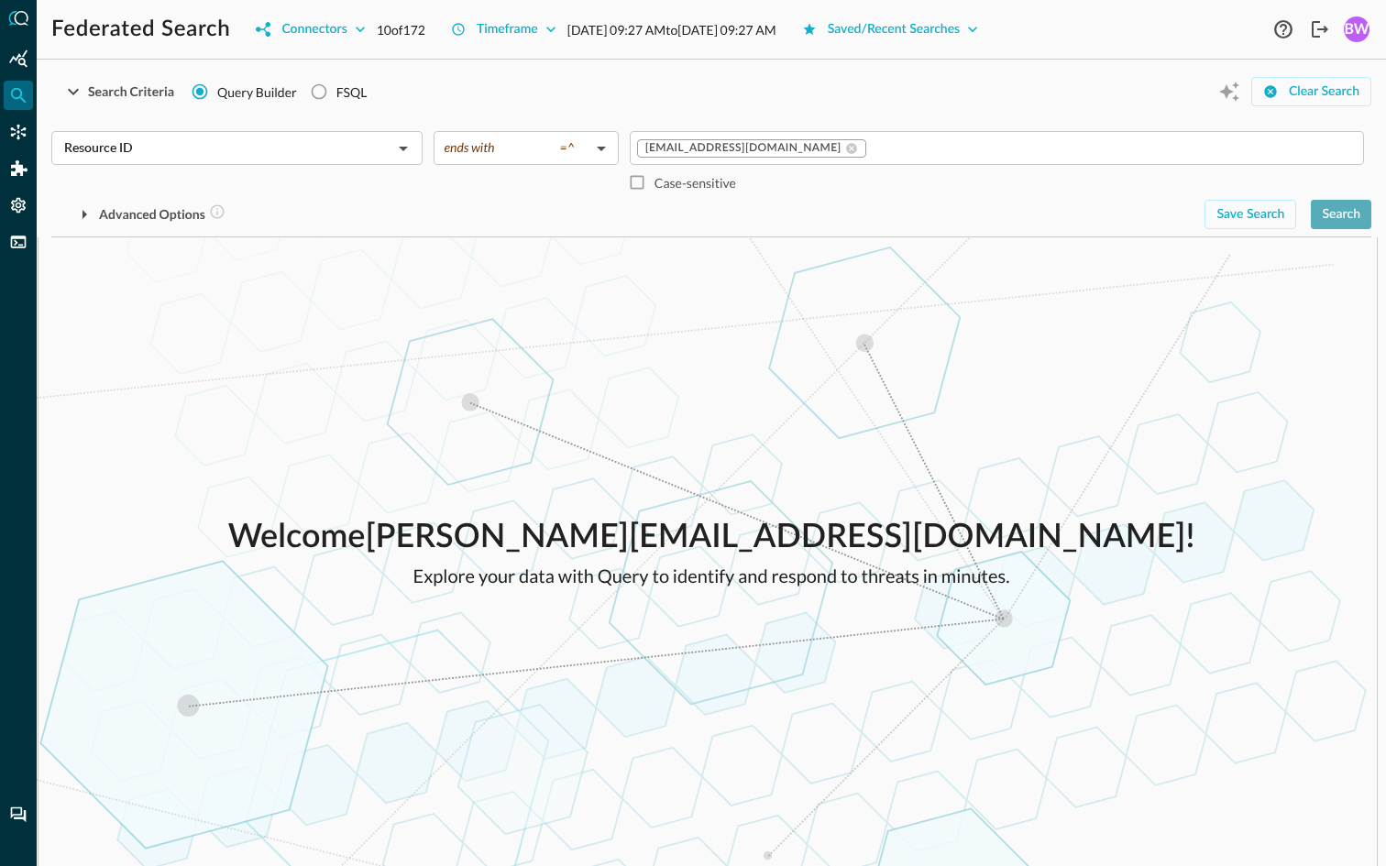
click at [1350, 219] on button "Search" at bounding box center [1341, 214] width 61 height 29
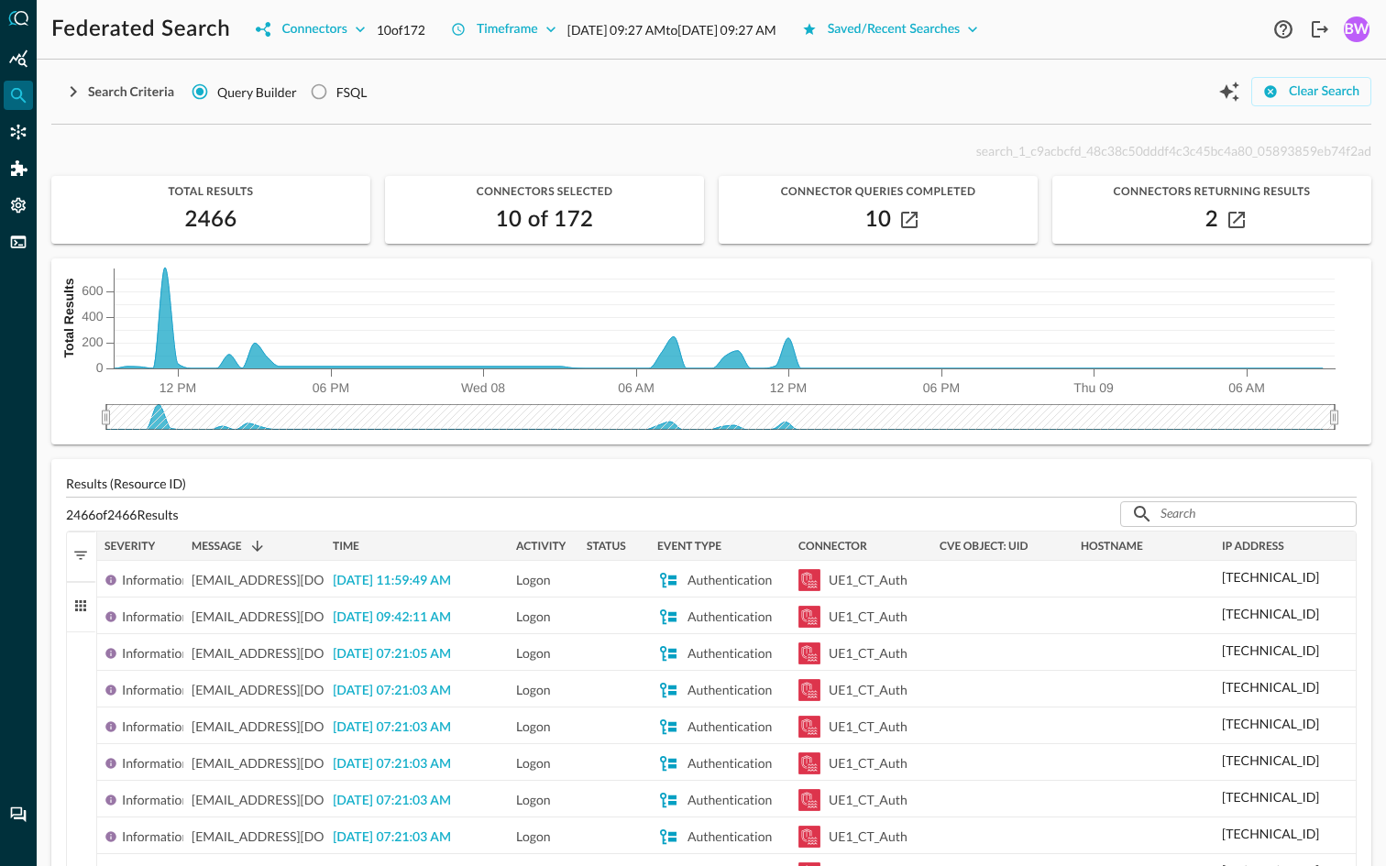
click at [1076, 146] on span "search_1_c9acbcfd_48c38c50dddf4c3c45bc4a80_05893859eb74f2ad" at bounding box center [1173, 151] width 395 height 16
copy span "search_1_c9acbcfd_48c38c50dddf4c3c45bc4a80_05893859eb74f2ad"
click at [74, 88] on icon "button" at bounding box center [73, 92] width 22 height 22
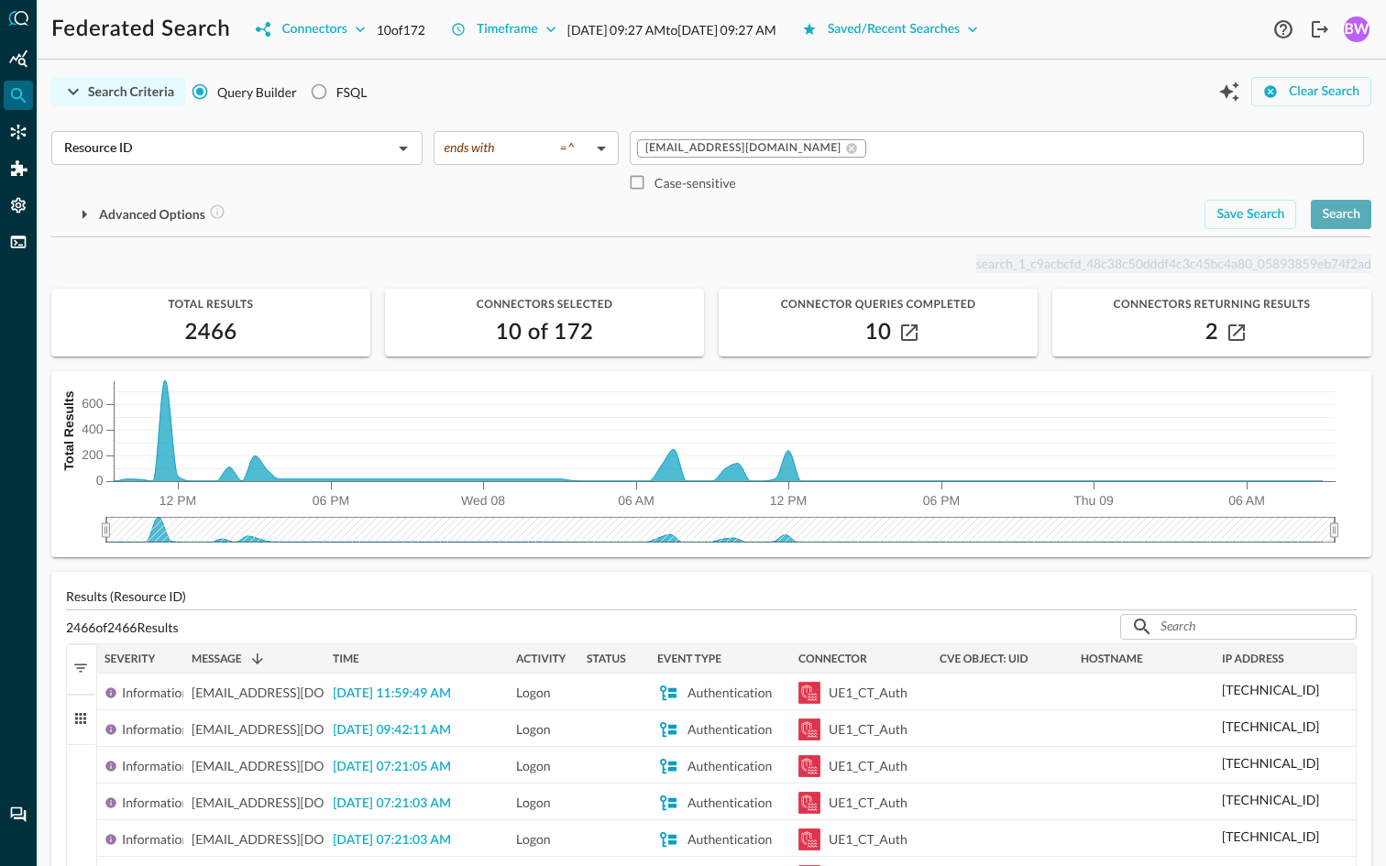
click at [1346, 213] on button "Search" at bounding box center [1341, 214] width 61 height 29
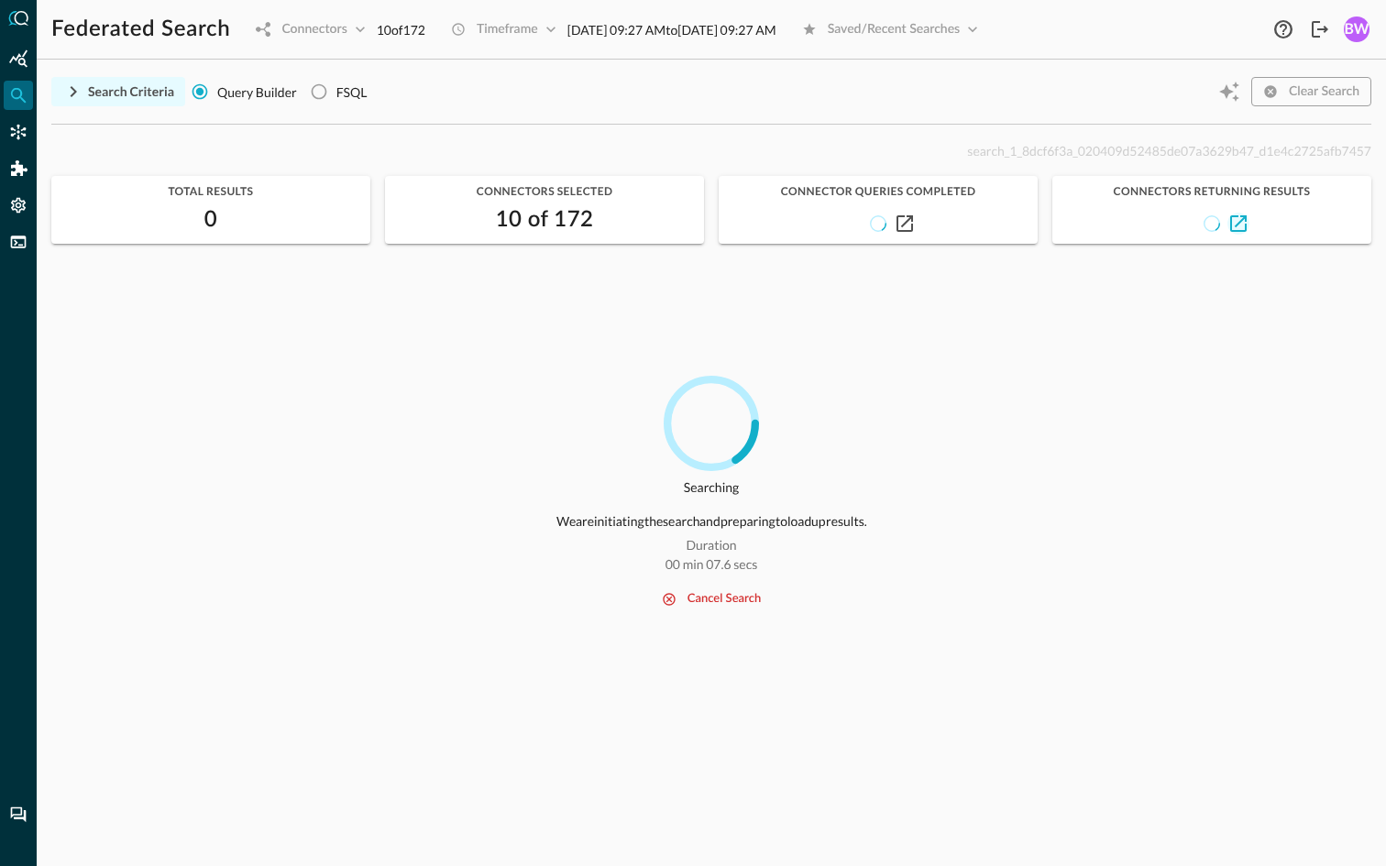
click at [1241, 226] on icon "button" at bounding box center [1238, 223] width 17 height 17
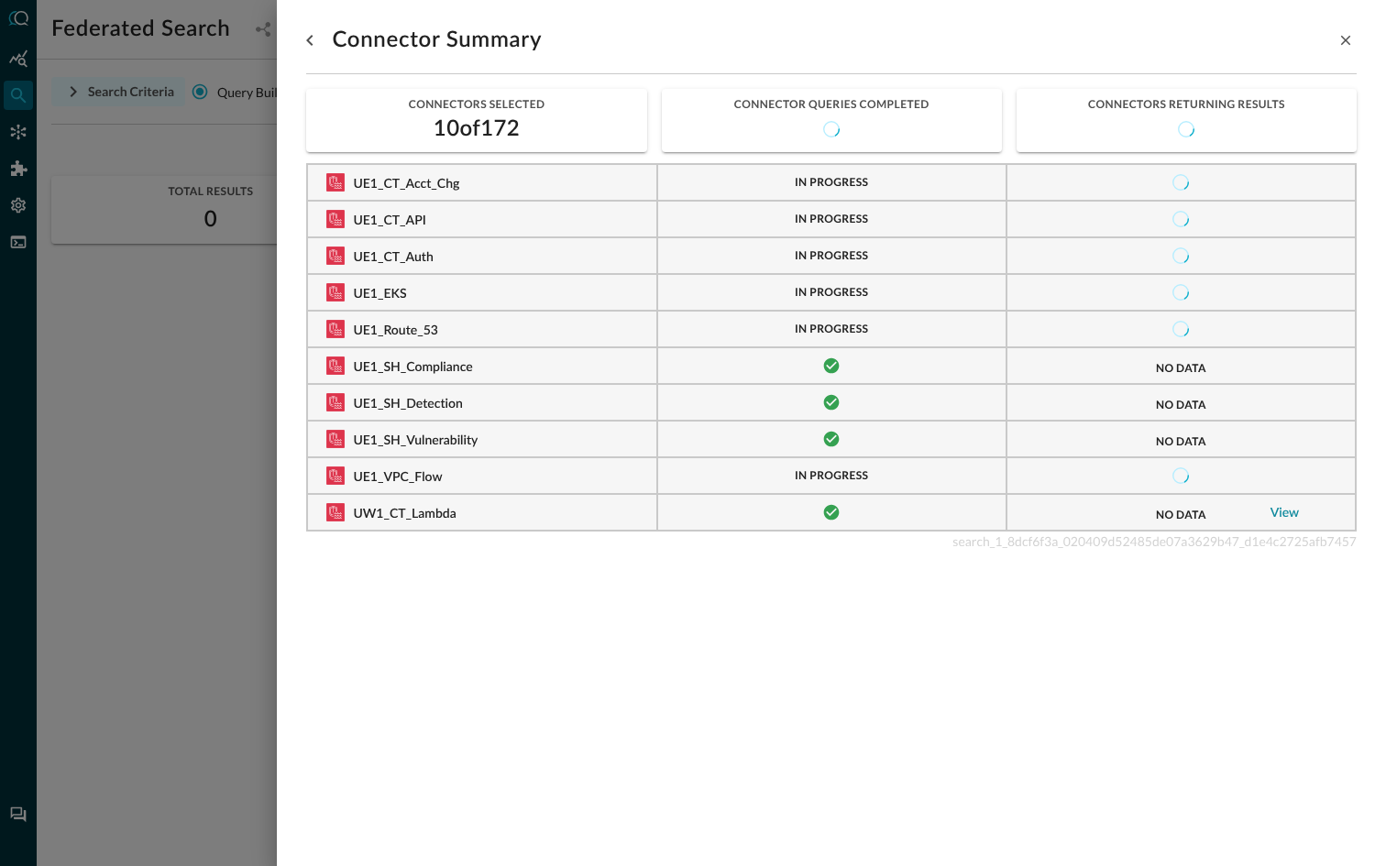
click at [1283, 513] on link "View" at bounding box center [1285, 513] width 29 height 13
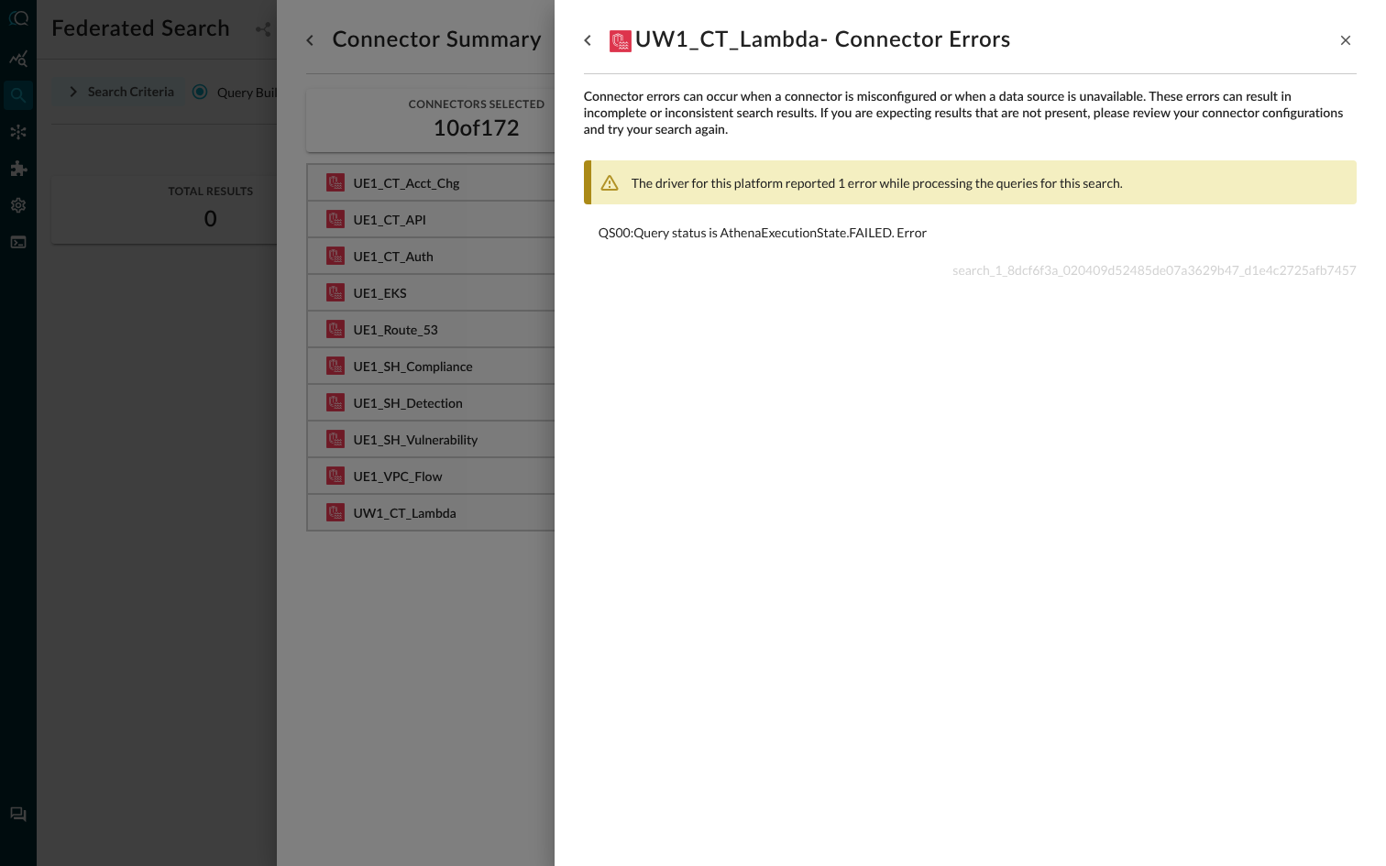
click at [377, 601] on div at bounding box center [693, 433] width 1386 height 866
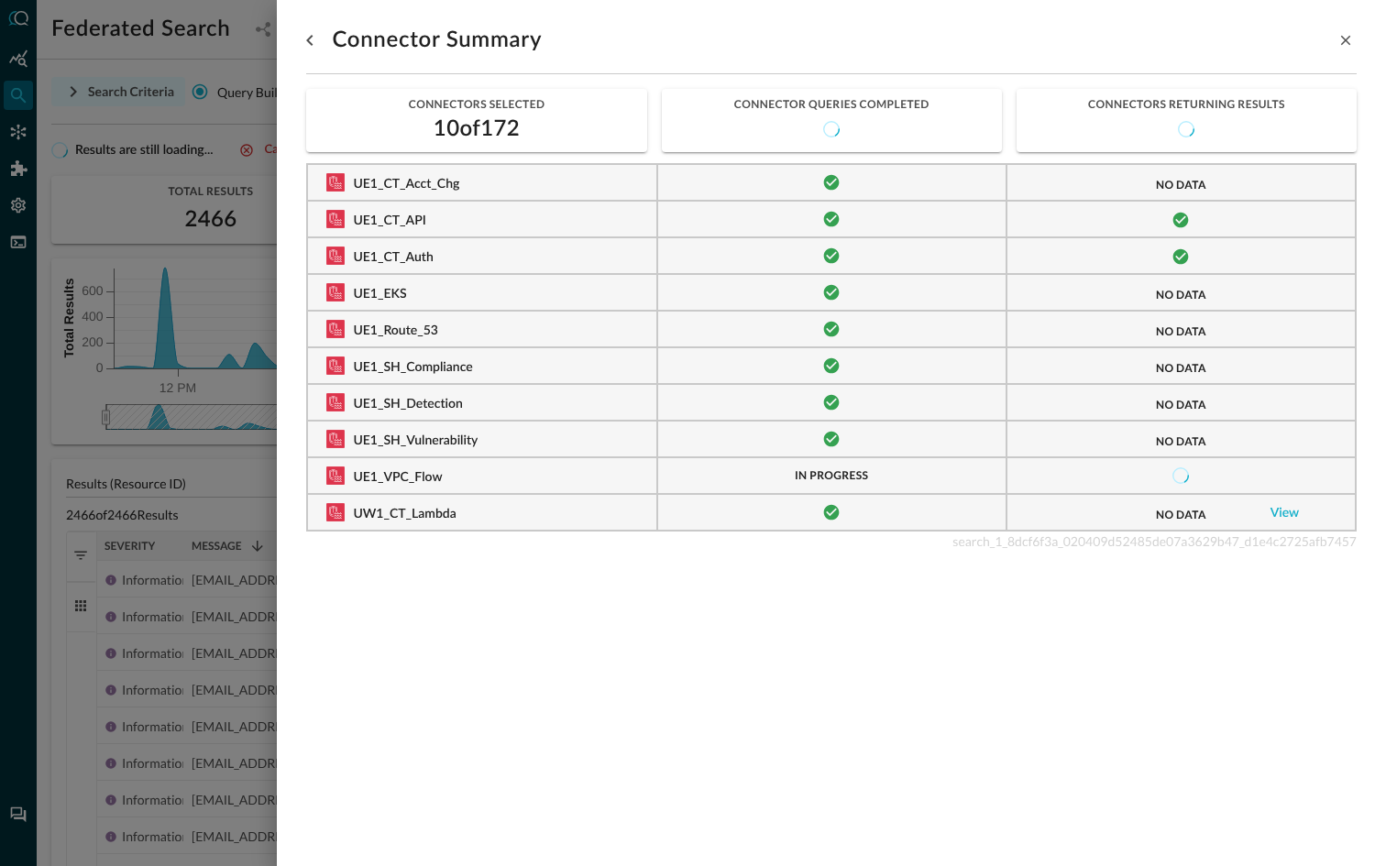
click at [1122, 545] on span "search_1_8dcf6f3a_020409d52485de07a3629b47_d1e4c2725afb7457" at bounding box center [1155, 542] width 404 height 16
copy span "search_1_8dcf6f3a_020409d52485de07a3629b47_d1e4c2725afb7457"
click at [1285, 510] on link "View" at bounding box center [1285, 513] width 29 height 13
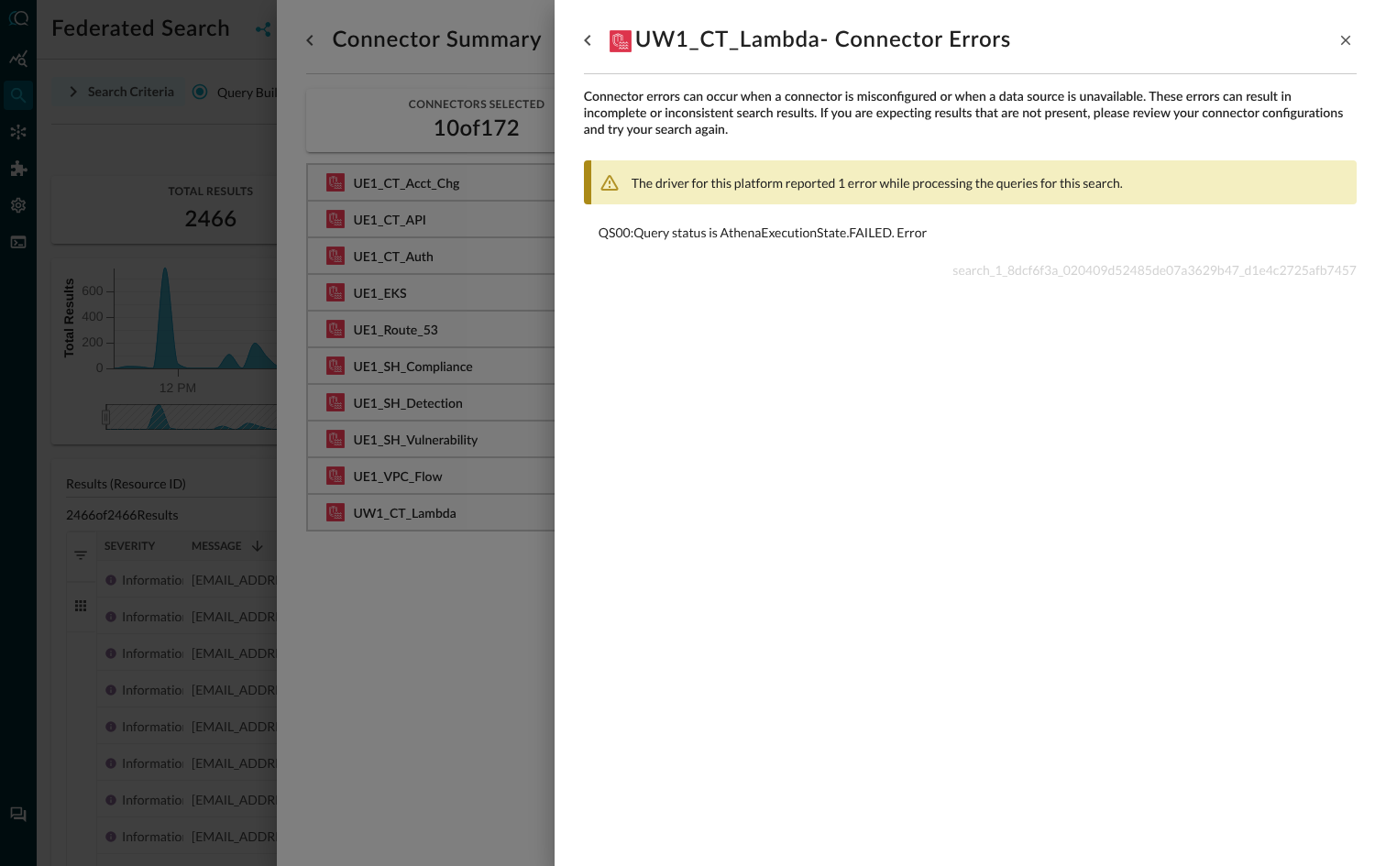
click at [419, 674] on div at bounding box center [693, 433] width 1386 height 866
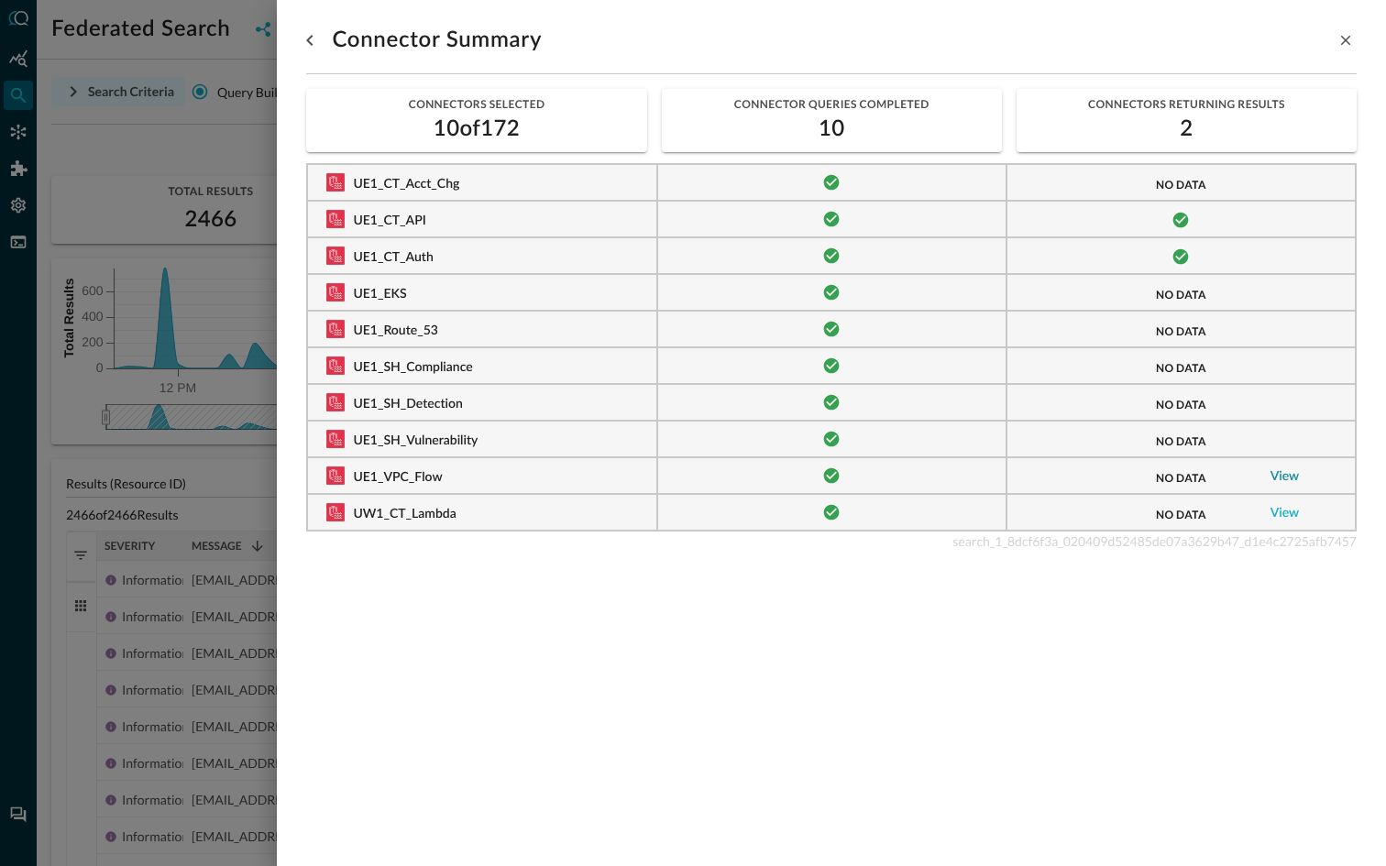
click at [1274, 480] on link "View" at bounding box center [1285, 476] width 29 height 13
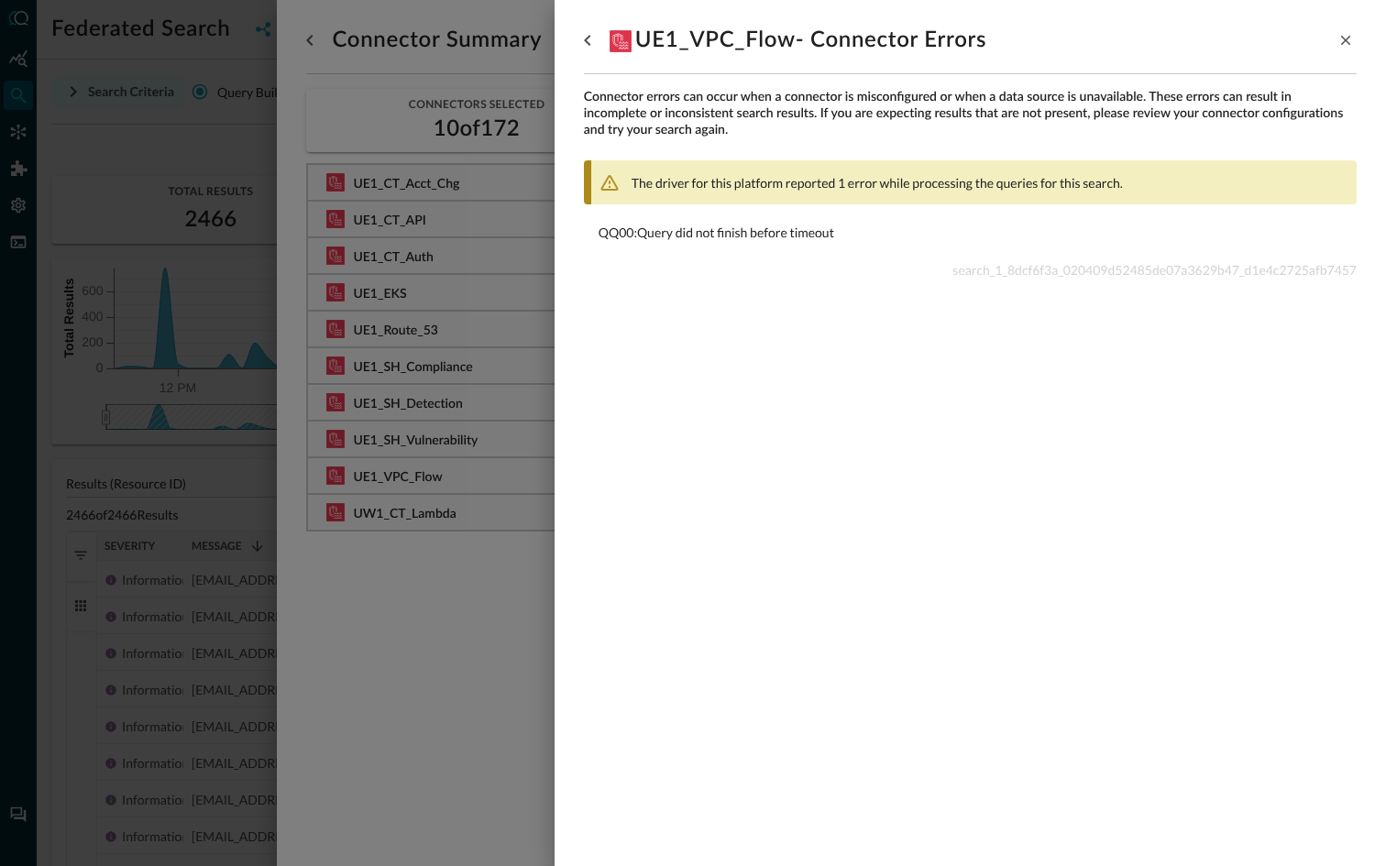
click at [366, 637] on div at bounding box center [693, 433] width 1386 height 866
